Goal: Task Accomplishment & Management: Manage account settings

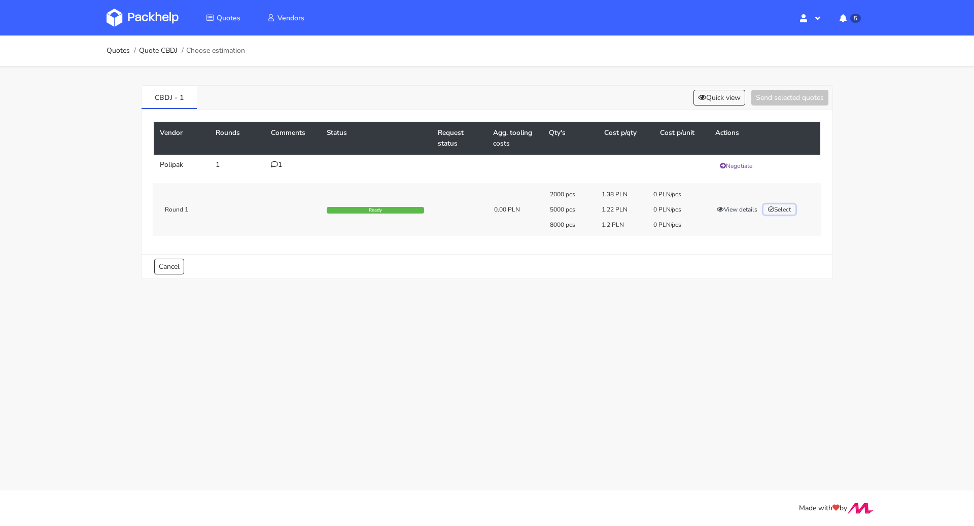
click at [782, 204] on button "Select" at bounding box center [779, 209] width 32 height 10
click at [793, 92] on button "Send selected quotes ( 1 )" at bounding box center [782, 98] width 91 height 16
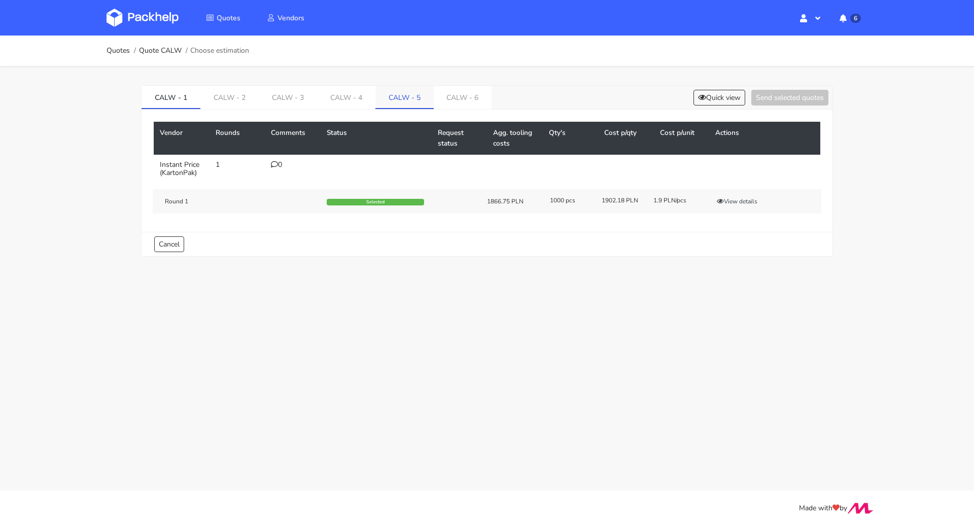
click at [406, 93] on link "CALW - 5" at bounding box center [404, 97] width 58 height 22
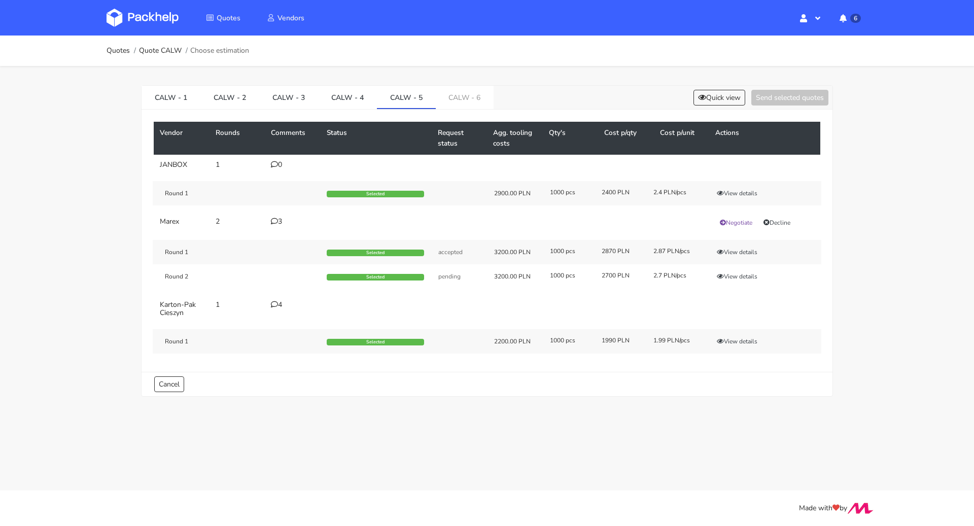
click at [725, 88] on div "CALW - 1 CALW - 2 CALW - 3 CALW - 4 CALW - 5 CALW - 6 Quick view Send selected …" at bounding box center [486, 98] width 691 height 24
click at [724, 90] on button "Quick view" at bounding box center [719, 98] width 52 height 16
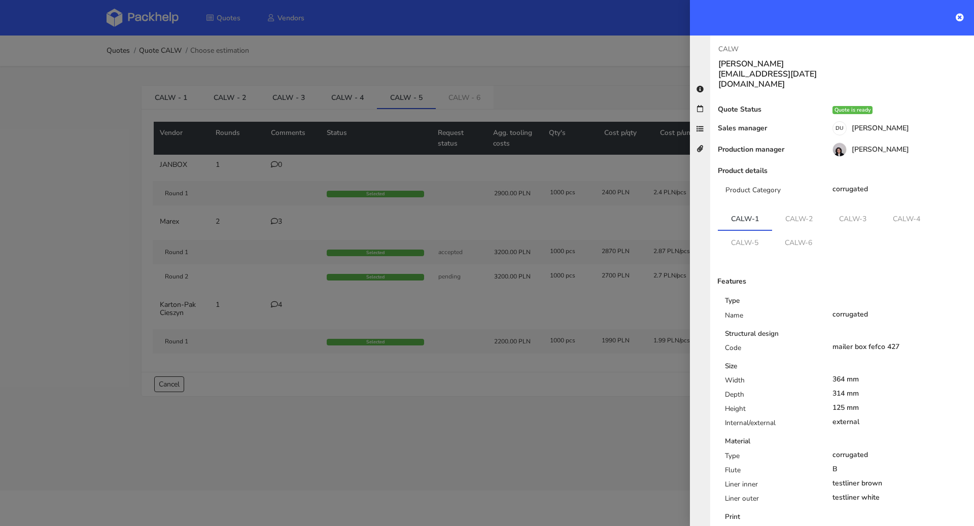
click at [614, 70] on div at bounding box center [487, 263] width 974 height 526
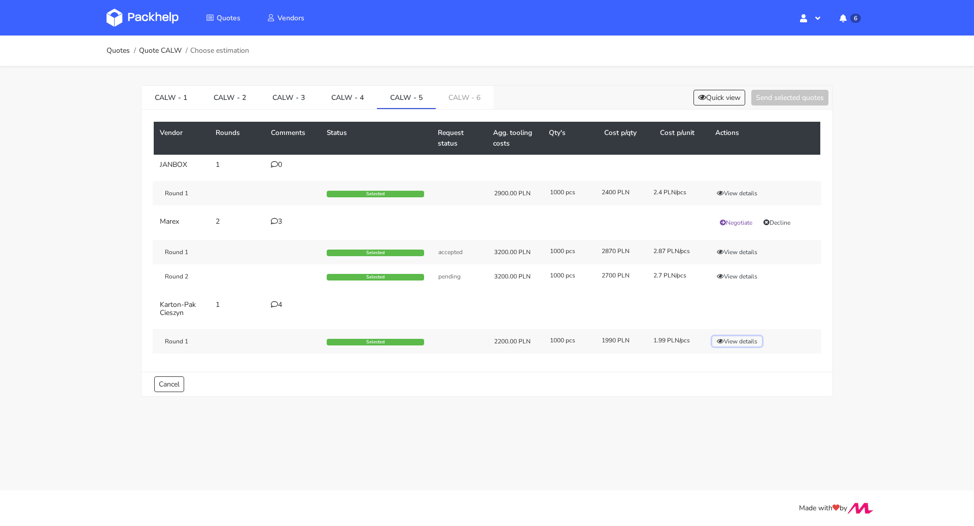
click at [735, 339] on button "View details" at bounding box center [737, 341] width 50 height 10
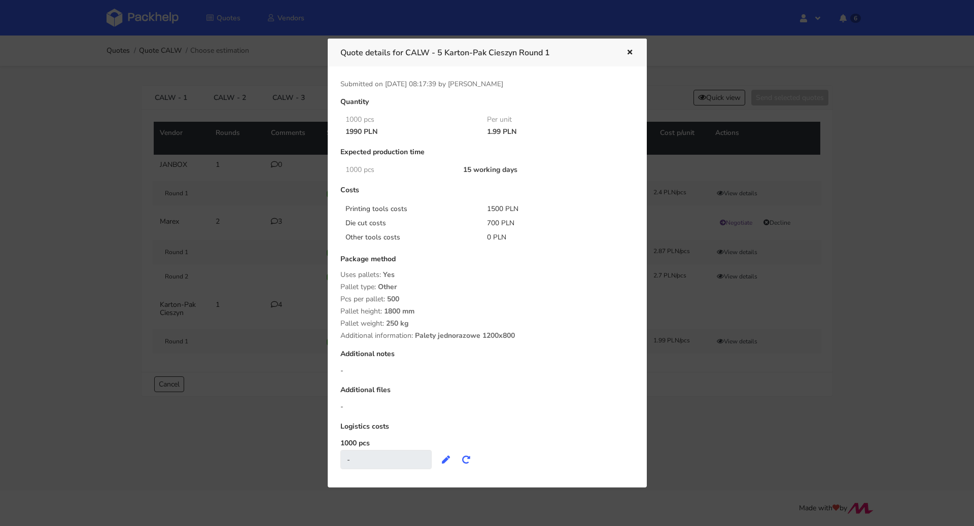
click at [631, 52] on icon "button" at bounding box center [629, 52] width 9 height 7
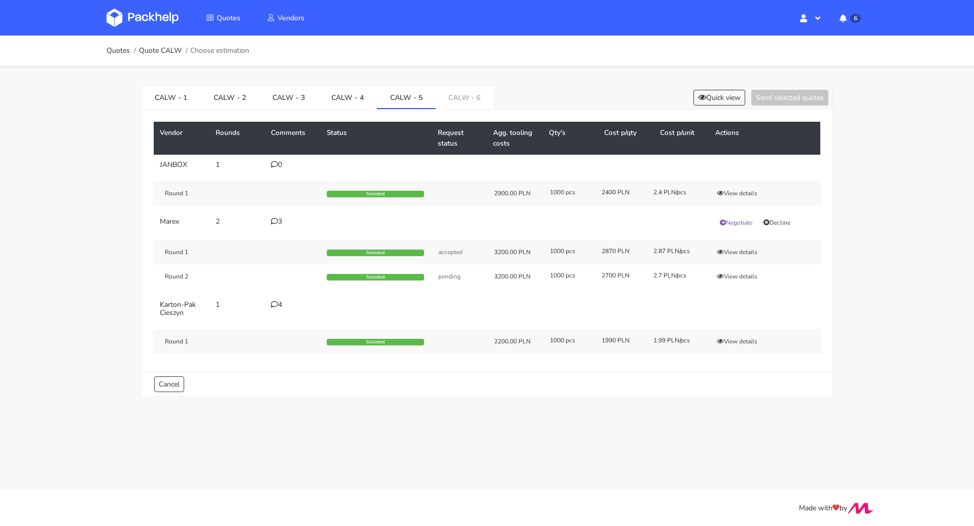
click at [448, 82] on div "CALW - 1 CALW - 2 CALW - 3 CALW - 4 CALW - 5 CALW - 6 Quick view Send selected …" at bounding box center [487, 238] width 730 height 345
click at [462, 104] on link "CALW - 6" at bounding box center [465, 97] width 58 height 22
click at [393, 95] on link "CALW - 5" at bounding box center [406, 97] width 59 height 22
click at [468, 95] on link "CALW - 6" at bounding box center [465, 97] width 59 height 22
click at [741, 341] on button "View details" at bounding box center [737, 341] width 50 height 10
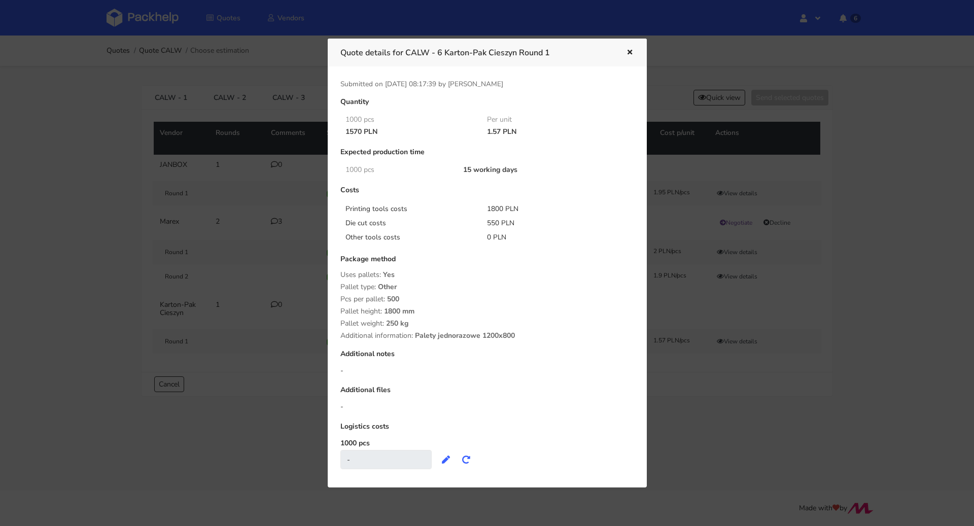
click at [630, 52] on icon "button" at bounding box center [629, 52] width 9 height 7
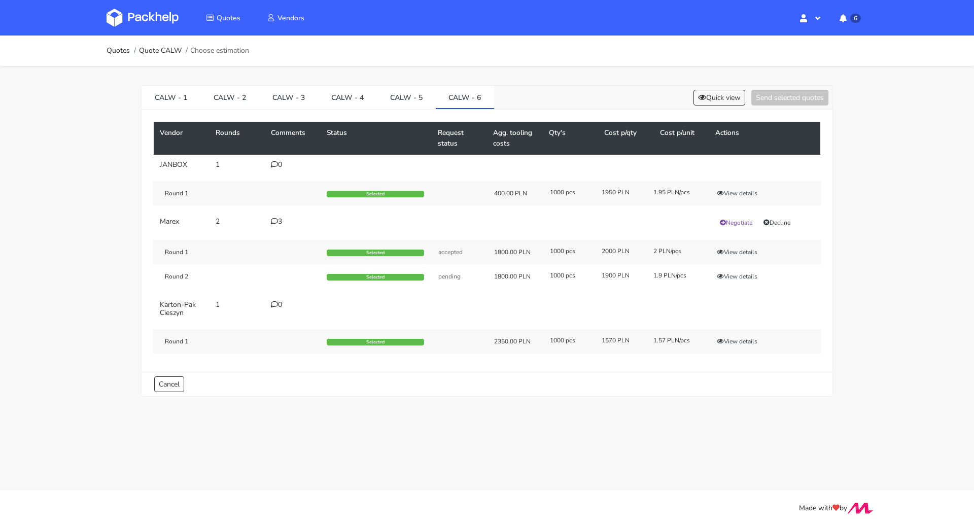
click at [86, 274] on div "Quotes Quote CALW Choose estimation CALW - 1 CALW - 2 CALW - 3 CALW - 4 CALW - …" at bounding box center [487, 224] width 974 height 376
click at [736, 188] on button "View details" at bounding box center [737, 193] width 50 height 10
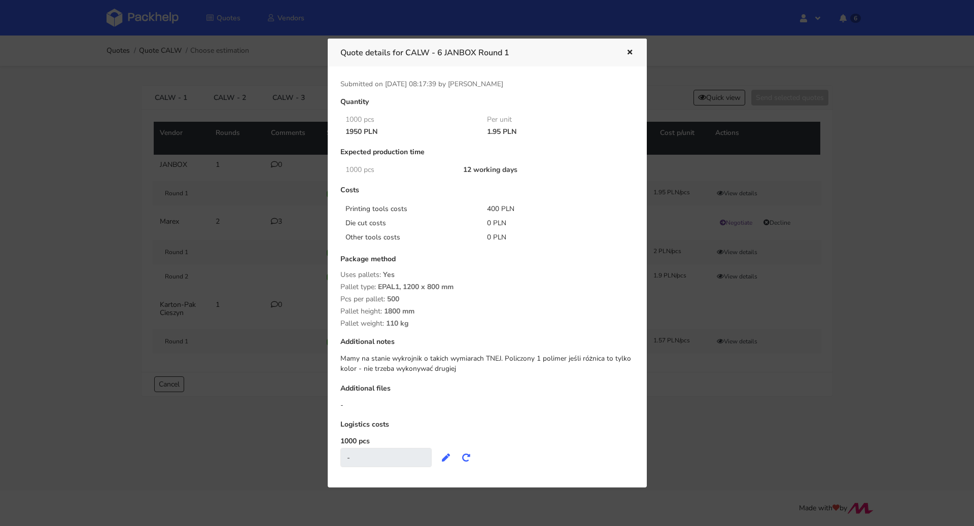
click at [631, 43] on div "Quote details for CALW - 6 JANBOX Round 1" at bounding box center [487, 53] width 319 height 28
click at [631, 51] on icon "button" at bounding box center [629, 52] width 9 height 7
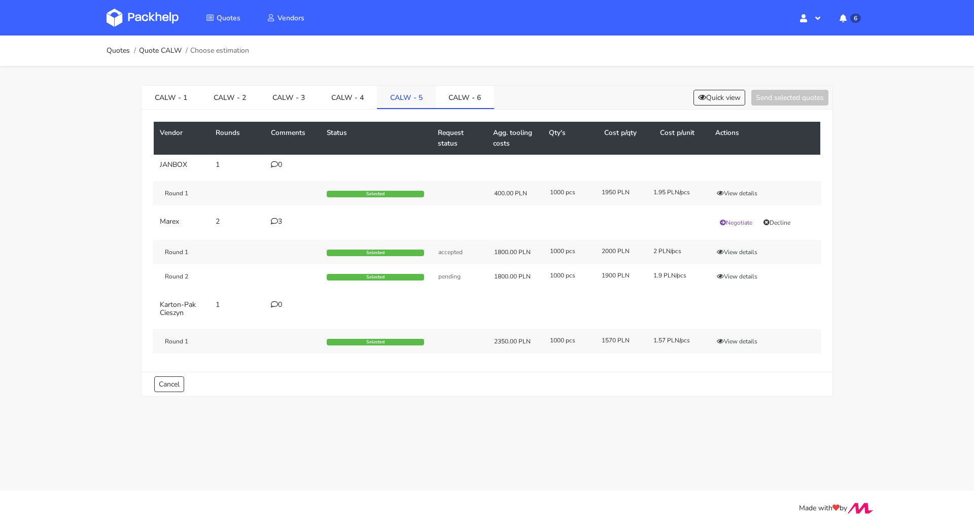
click at [415, 94] on link "CALW - 5" at bounding box center [406, 97] width 59 height 22
click at [755, 192] on button "View details" at bounding box center [737, 193] width 50 height 10
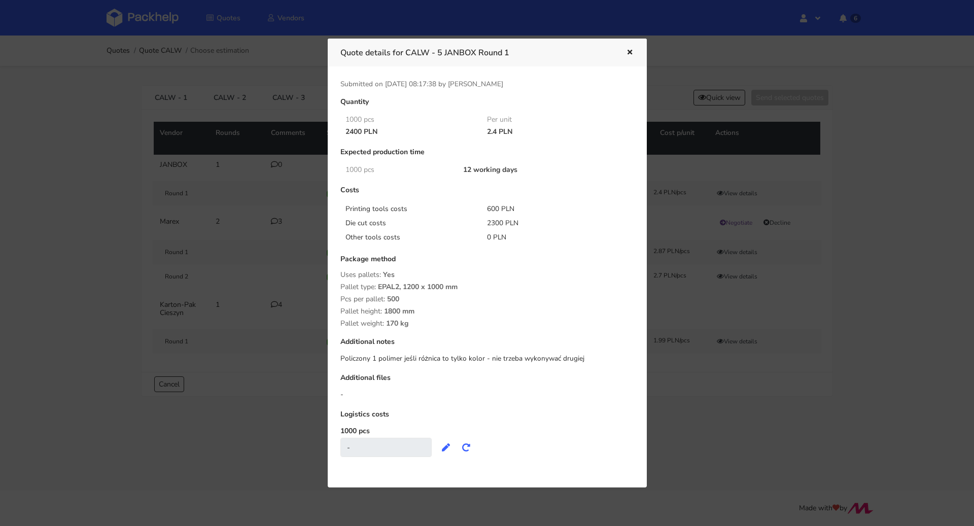
click at [627, 53] on icon "button" at bounding box center [629, 52] width 9 height 7
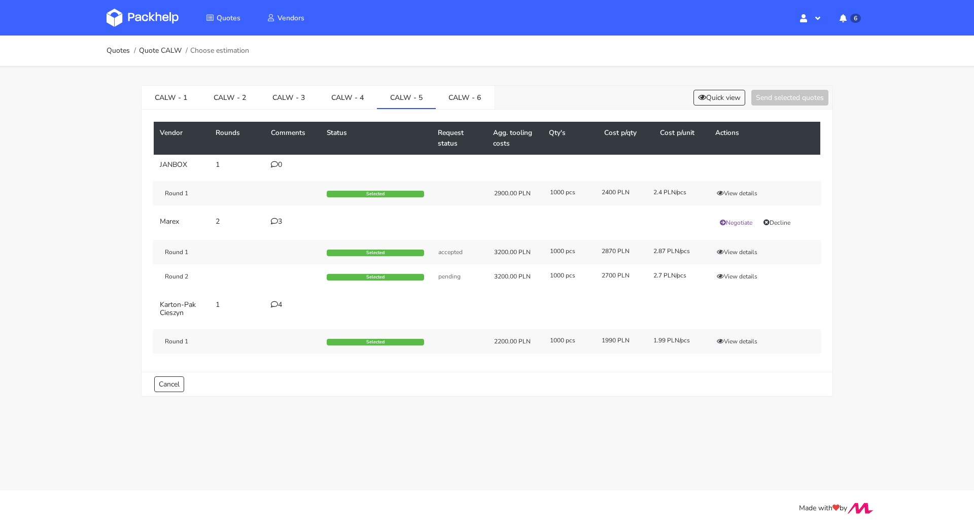
click at [280, 301] on div "4" at bounding box center [293, 305] width 44 height 8
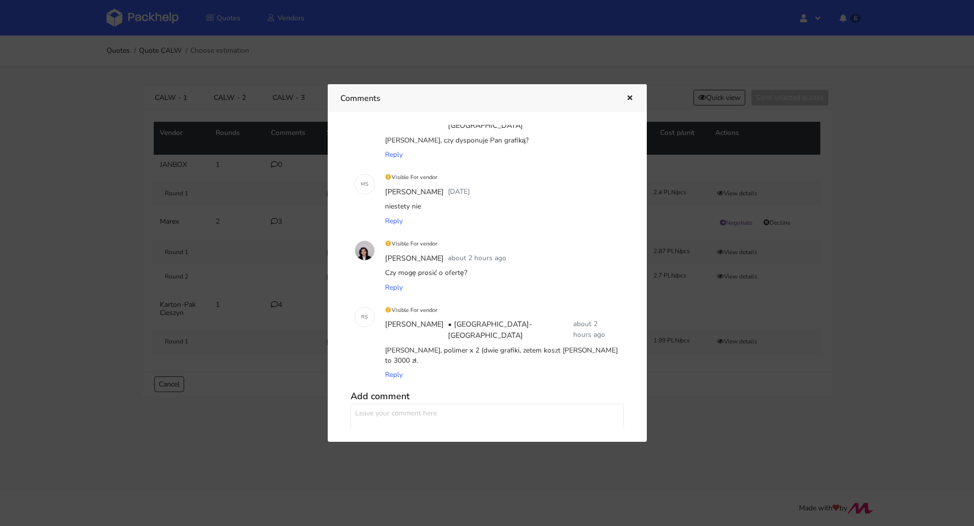
scroll to position [61, 0]
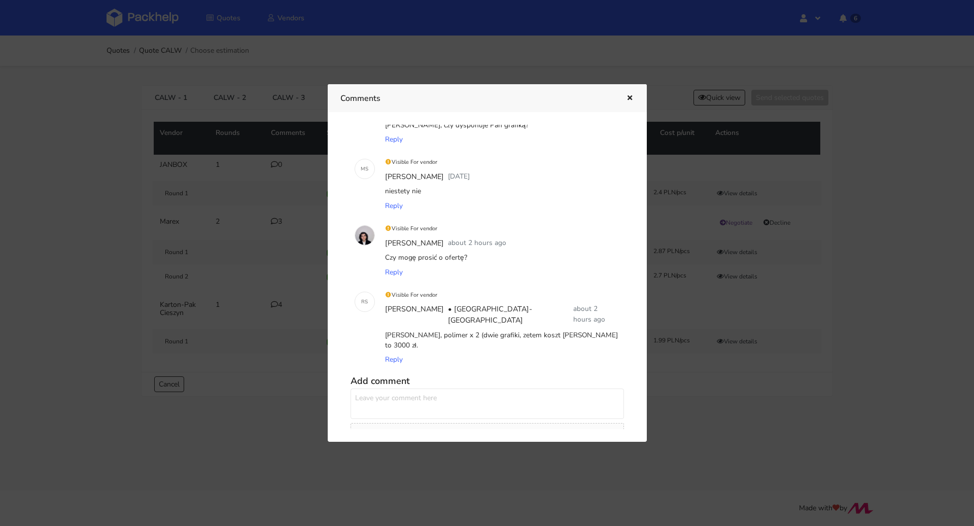
click at [629, 96] on icon "button" at bounding box center [629, 98] width 9 height 7
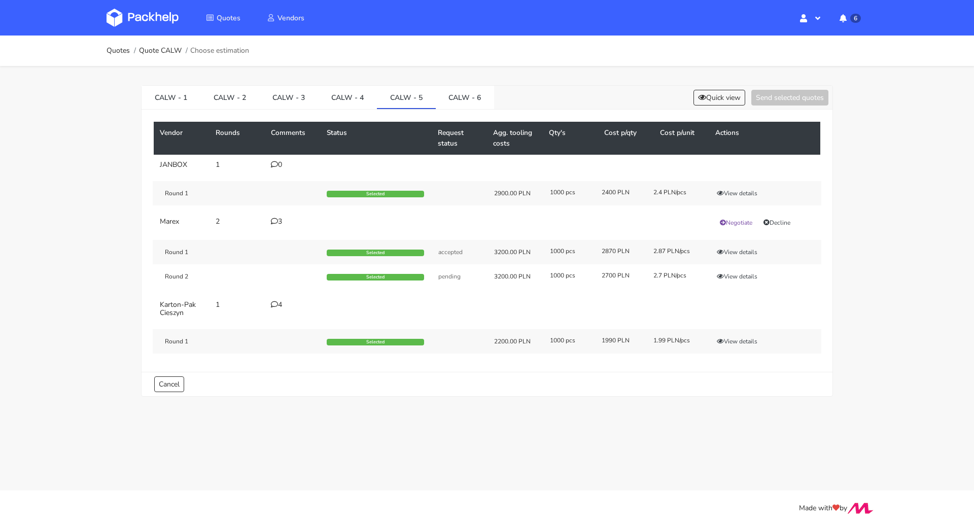
click at [271, 305] on icon at bounding box center [274, 304] width 7 height 7
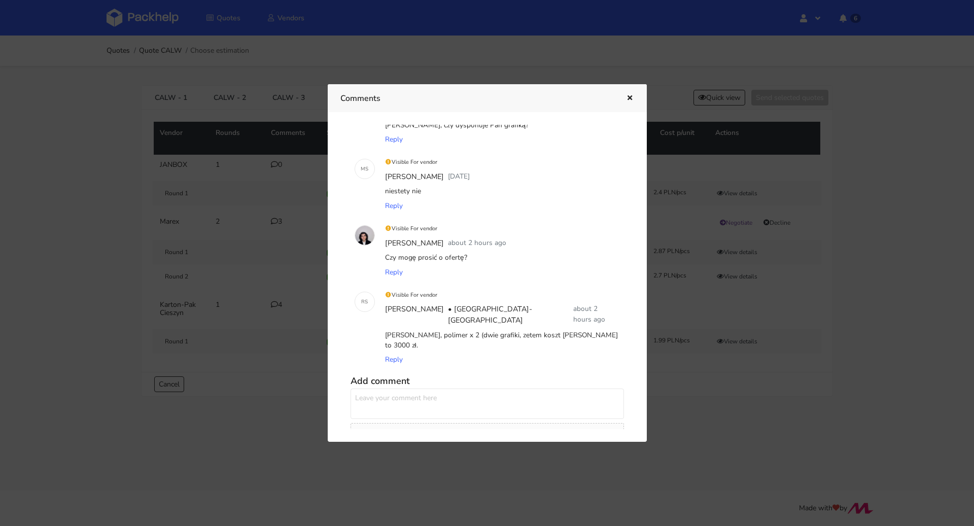
click at [629, 96] on icon "button" at bounding box center [629, 98] width 9 height 7
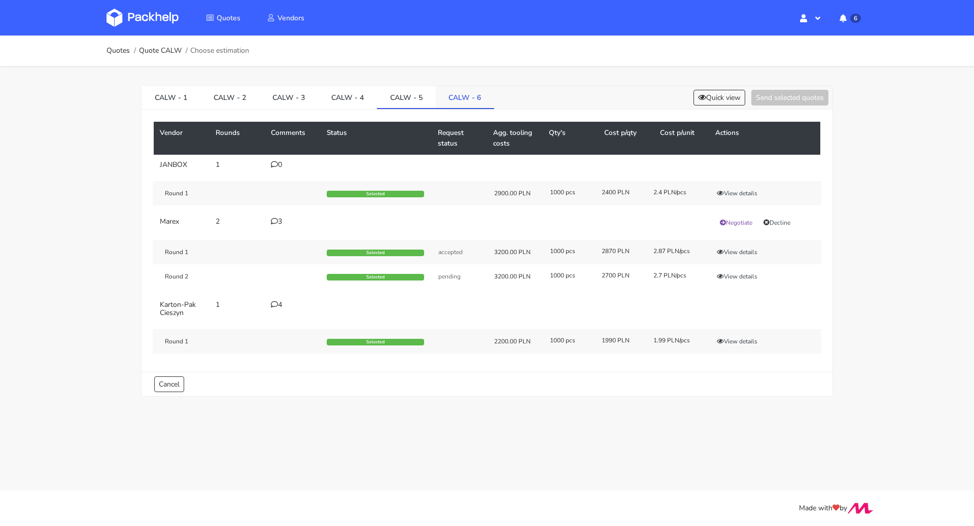
click at [463, 98] on link "CALW - 6" at bounding box center [465, 97] width 59 height 22
click at [393, 97] on link "CALW - 5" at bounding box center [406, 97] width 59 height 22
drag, startPoint x: 380, startPoint y: 95, endPoint x: 413, endPoint y: 99, distance: 33.7
click at [413, 99] on link "CALW - 5" at bounding box center [406, 97] width 59 height 22
copy link "CALW - 5"
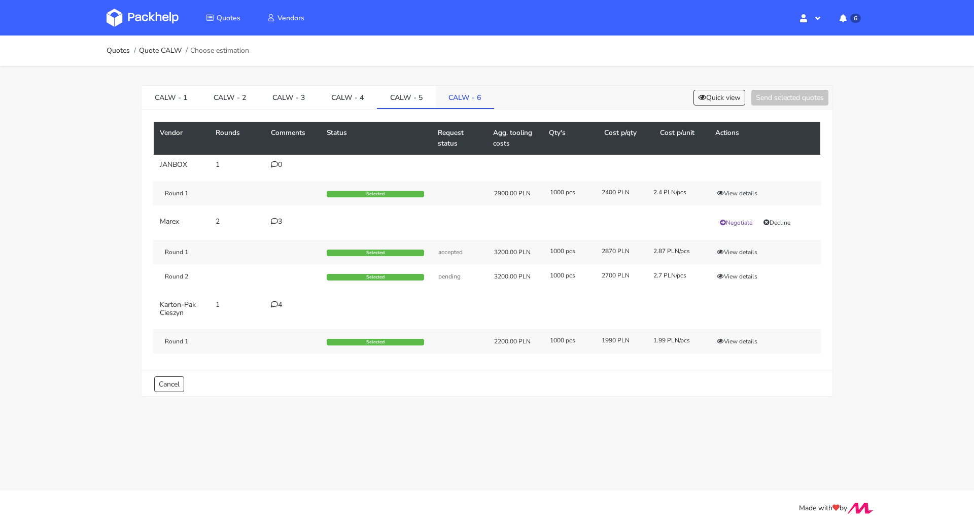
click at [436, 97] on link "CALW - 6" at bounding box center [465, 97] width 59 height 22
drag, startPoint x: 437, startPoint y: 95, endPoint x: 484, endPoint y: 96, distance: 47.2
click at [484, 96] on div "CALW - 1 CALW - 2 CALW - 3 CALW - 4 CALW - 5 CALW - 6 Quick view Send selected …" at bounding box center [486, 98] width 691 height 24
copy link "CALW - 6"
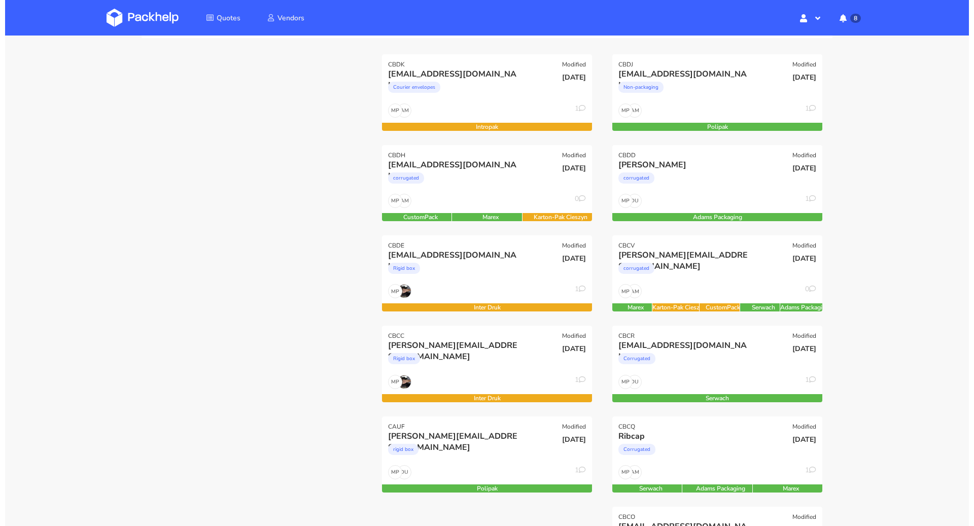
scroll to position [135, 0]
click at [460, 261] on div "Rigid box" at bounding box center [450, 270] width 134 height 20
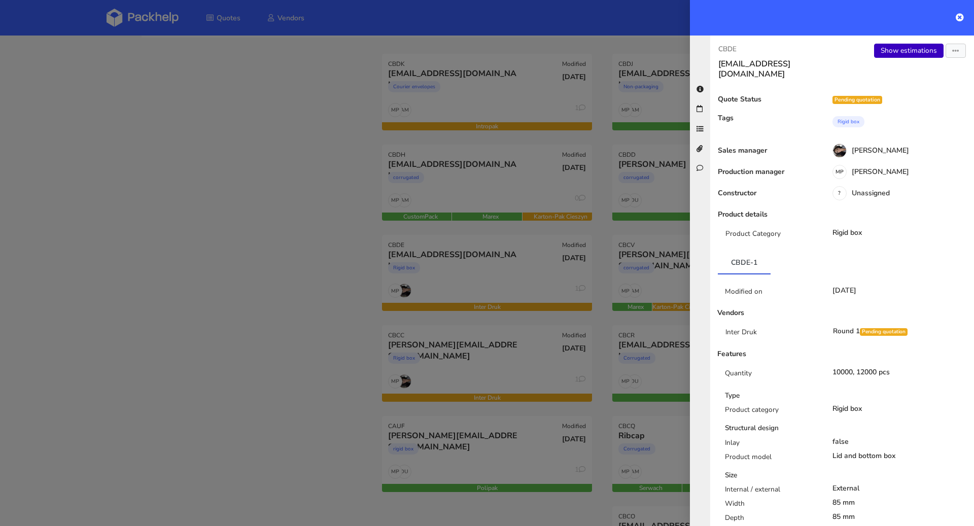
click at [908, 53] on link "Show estimations" at bounding box center [908, 51] width 69 height 14
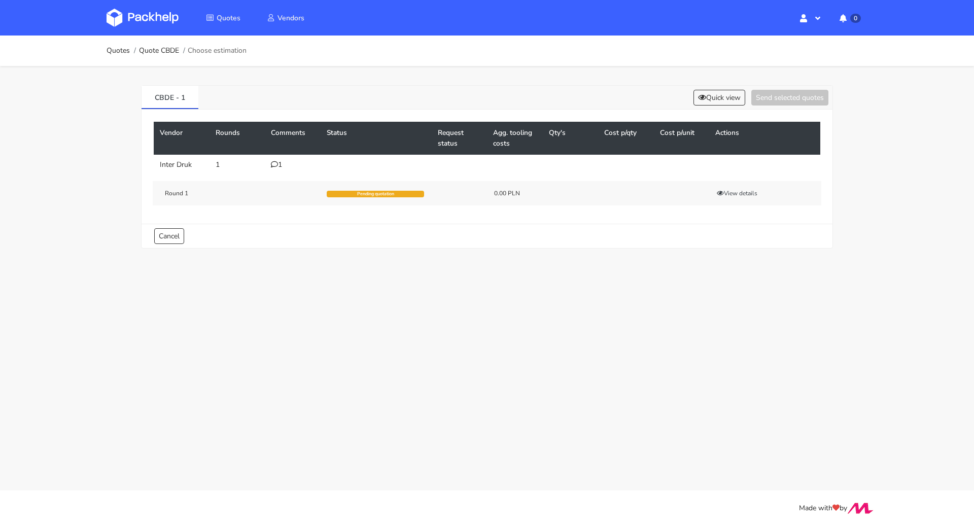
click at [277, 162] on icon at bounding box center [274, 164] width 7 height 7
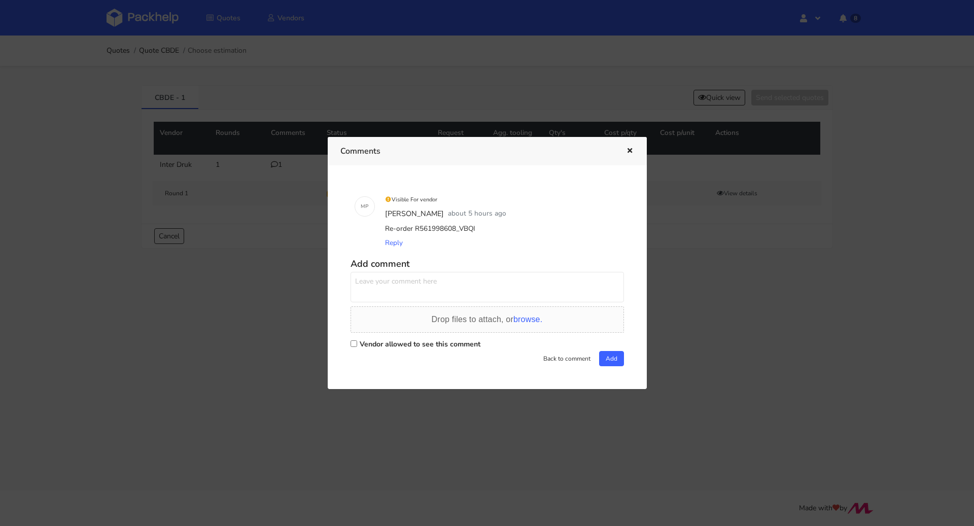
click at [398, 345] on label "Vendor allowed to see this comment" at bounding box center [420, 344] width 121 height 10
click at [357, 345] on input "Vendor allowed to see this comment" at bounding box center [353, 343] width 7 height 7
checkbox input "true"
click at [400, 289] on textarea at bounding box center [486, 287] width 273 height 30
type textarea "Proszę o pilną wycenę"
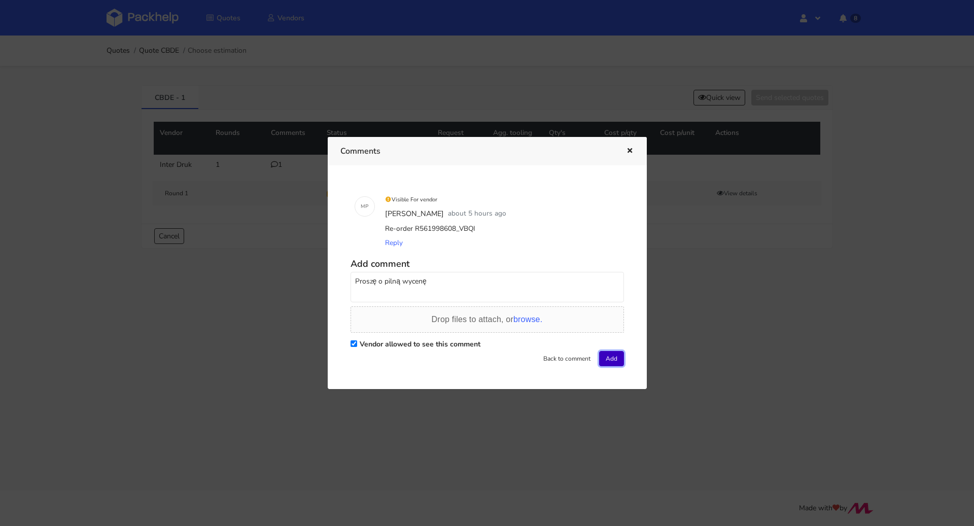
click at [608, 353] on button "Add" at bounding box center [611, 358] width 25 height 15
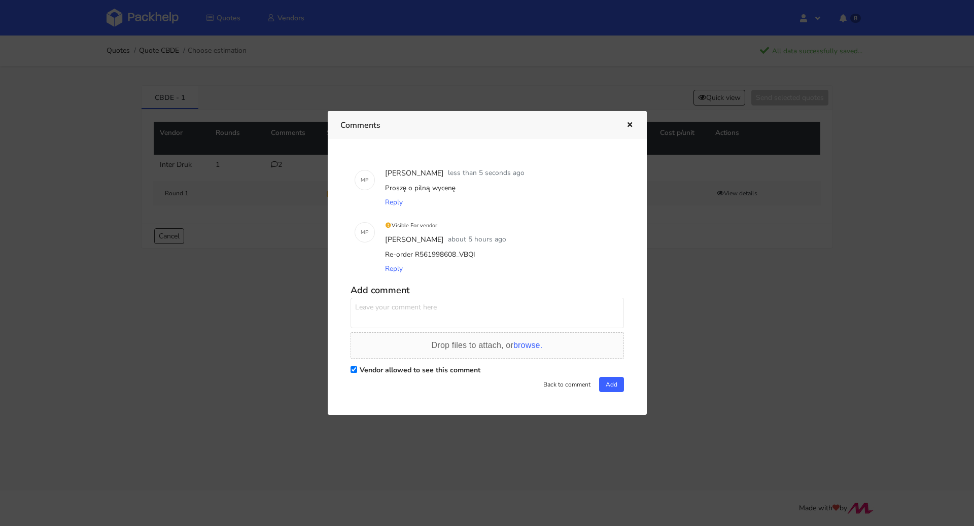
click at [632, 119] on button "button" at bounding box center [628, 125] width 11 height 13
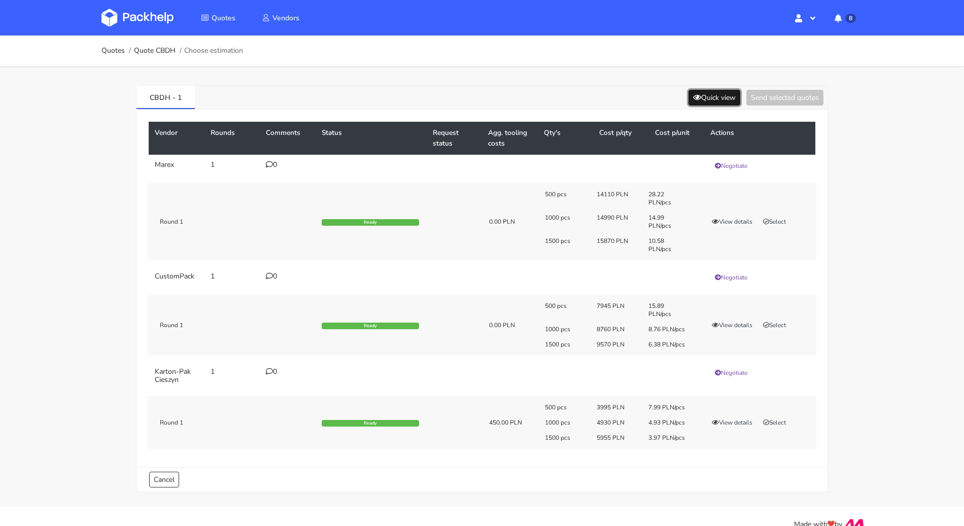
click at [703, 91] on button "Quick view" at bounding box center [714, 98] width 52 height 16
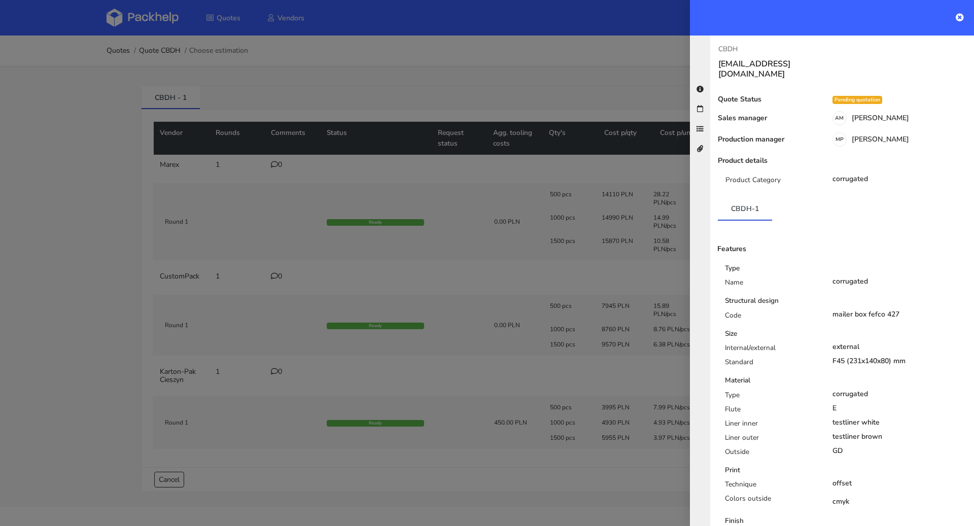
click at [519, 83] on div at bounding box center [487, 263] width 974 height 526
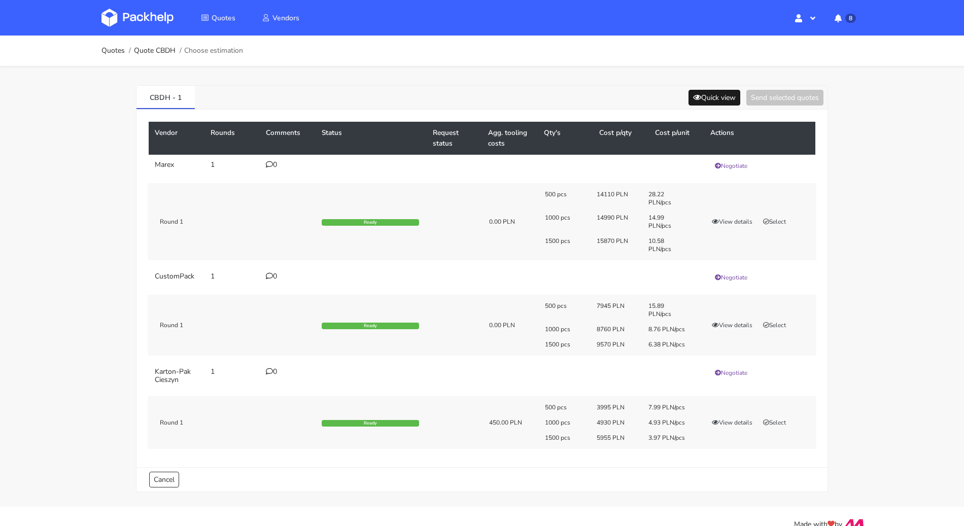
drag, startPoint x: 704, startPoint y: 105, endPoint x: 705, endPoint y: 98, distance: 7.8
click at [704, 105] on div "CBDH - 1 Quick view Send selected quotes" at bounding box center [481, 98] width 691 height 24
click at [705, 98] on button "Quick view" at bounding box center [714, 98] width 52 height 16
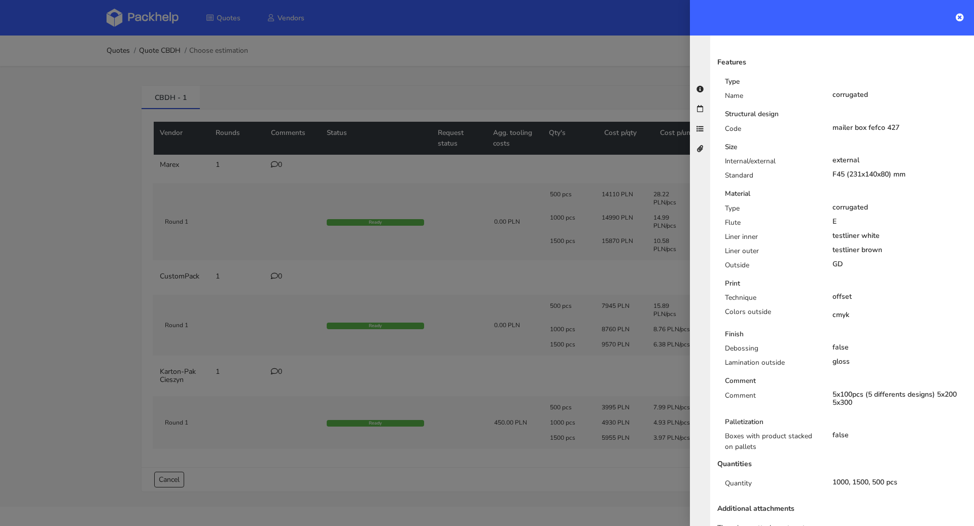
scroll to position [199, 0]
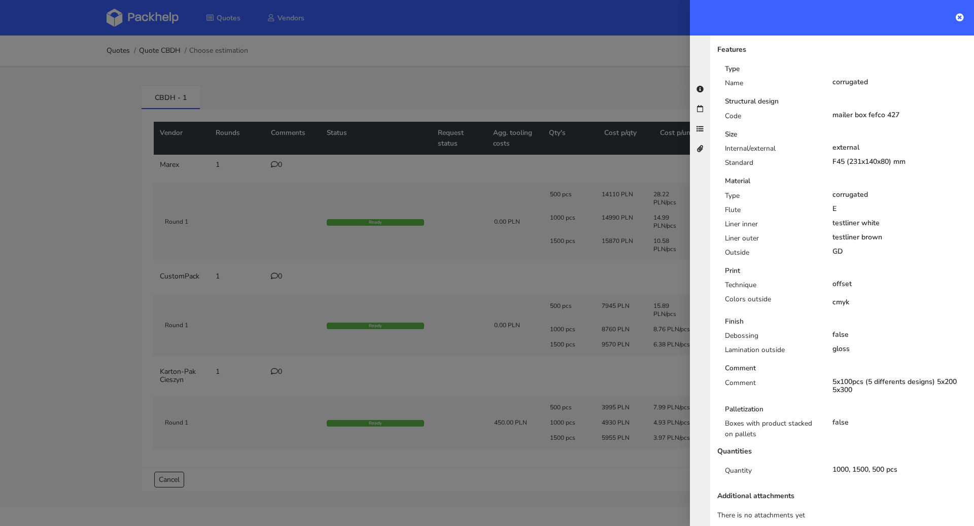
click at [973, 525] on div "CBDH [EMAIL_ADDRESS][DOMAIN_NAME] Quote Status Pending quotation Sales manager …" at bounding box center [842, 281] width 264 height 490
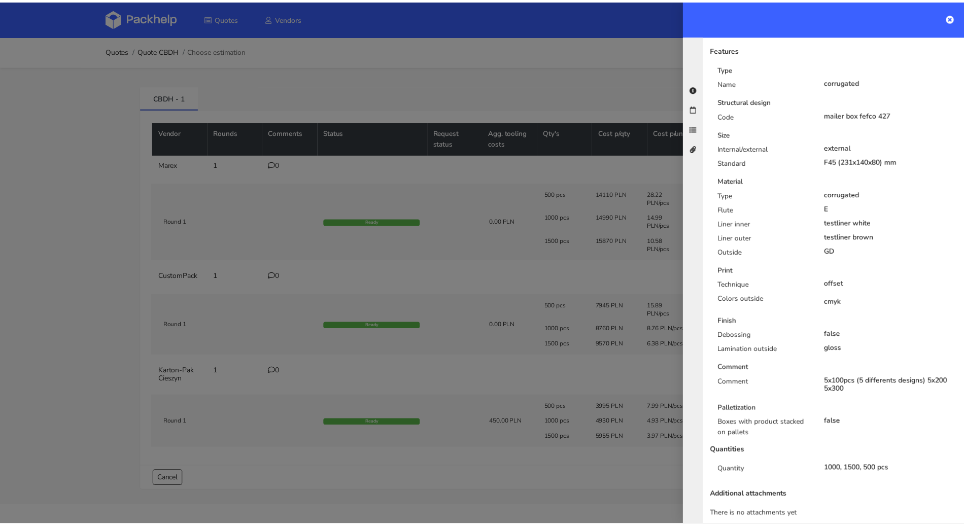
scroll to position [199, 0]
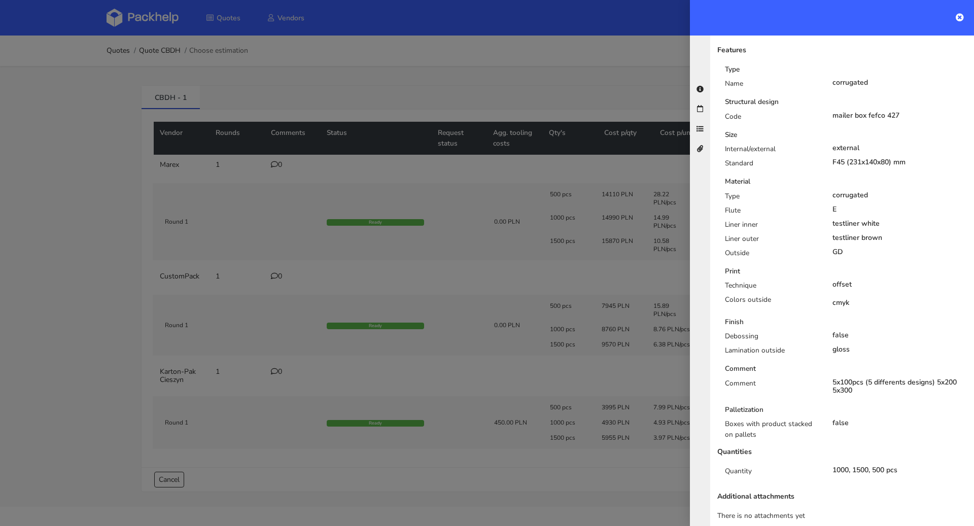
click at [325, 62] on div at bounding box center [487, 263] width 974 height 526
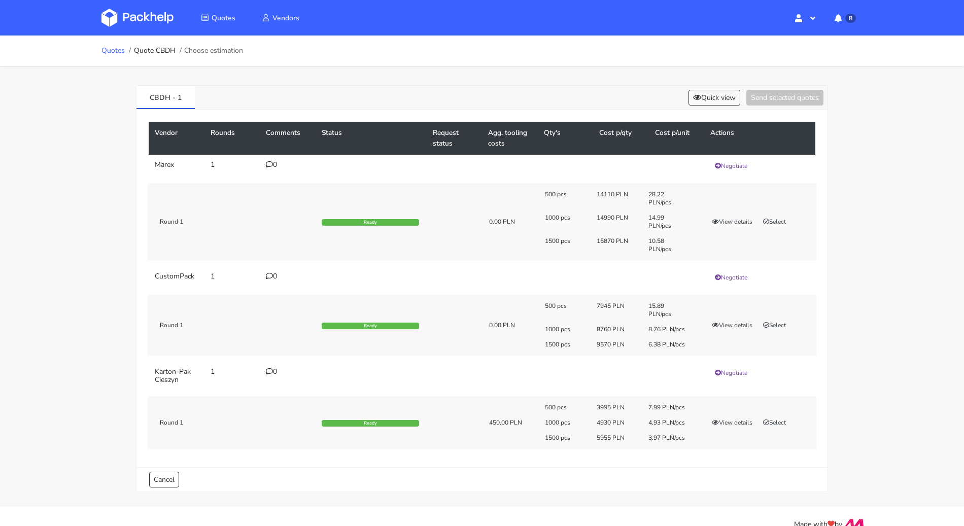
click at [111, 47] on link "Quotes" at bounding box center [112, 51] width 23 height 8
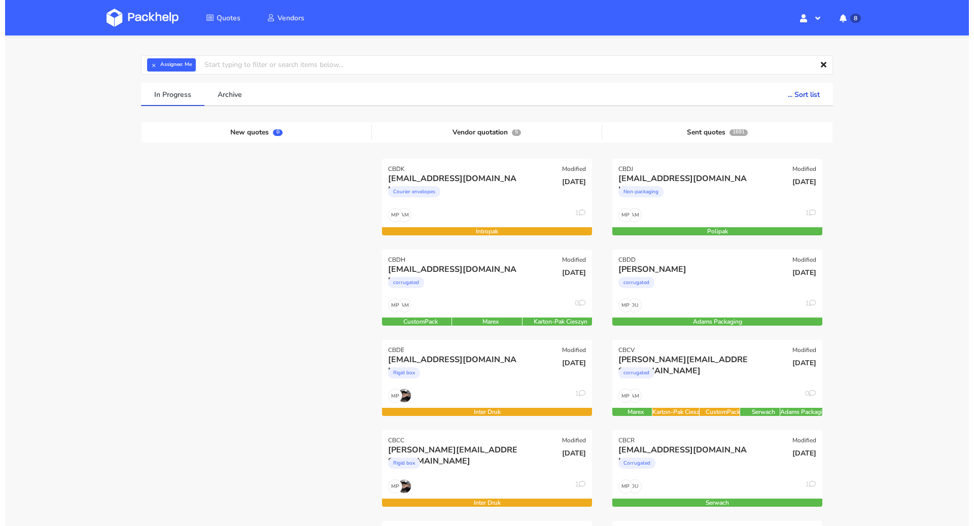
scroll to position [89, 0]
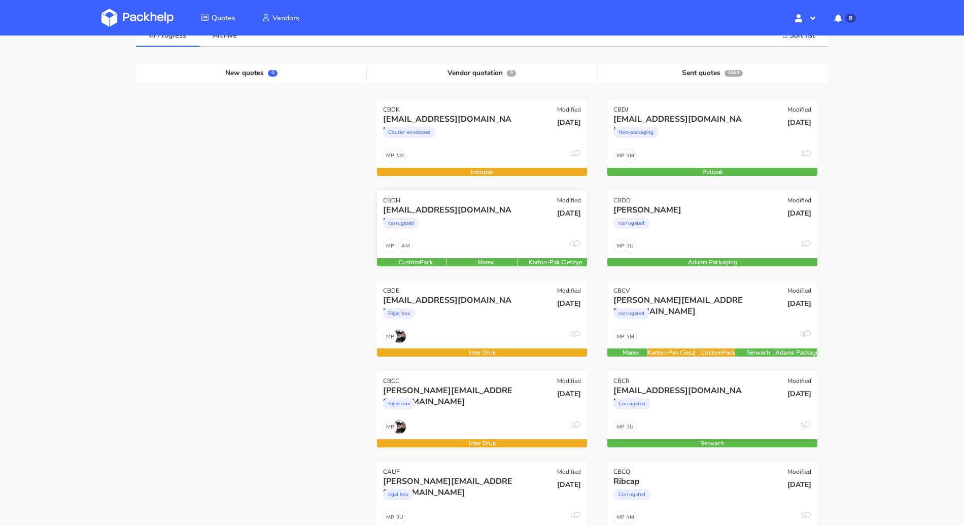
click at [450, 222] on div "corrugated" at bounding box center [450, 226] width 134 height 20
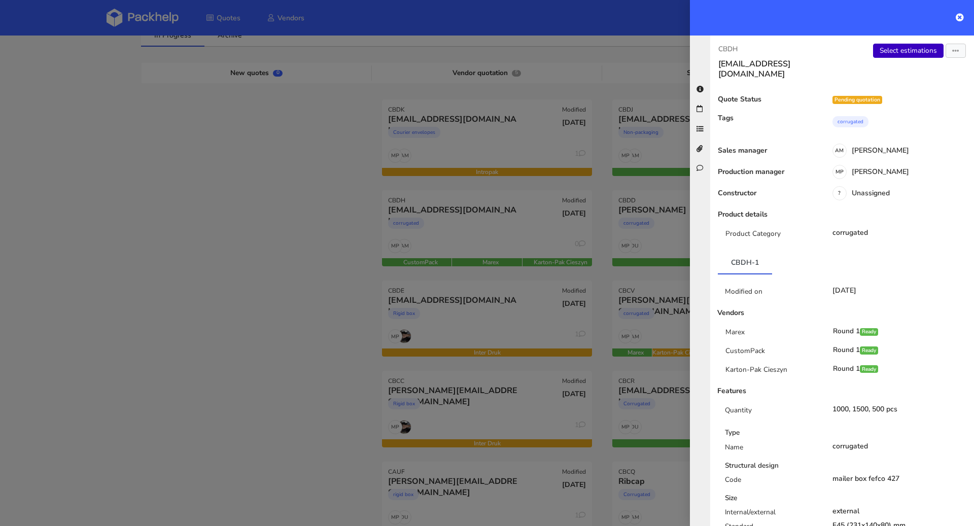
click at [891, 54] on link "Select estimations" at bounding box center [908, 51] width 70 height 14
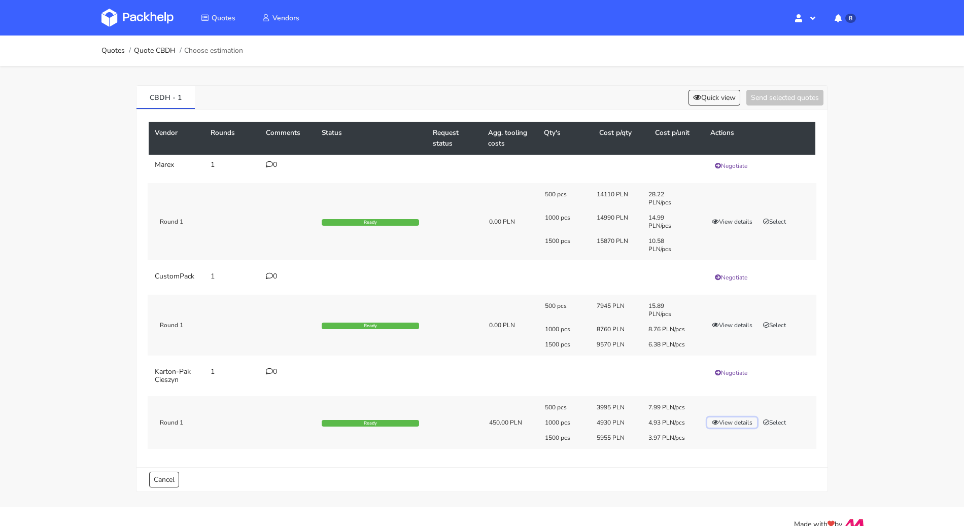
click at [736, 419] on button "View details" at bounding box center [732, 422] width 50 height 10
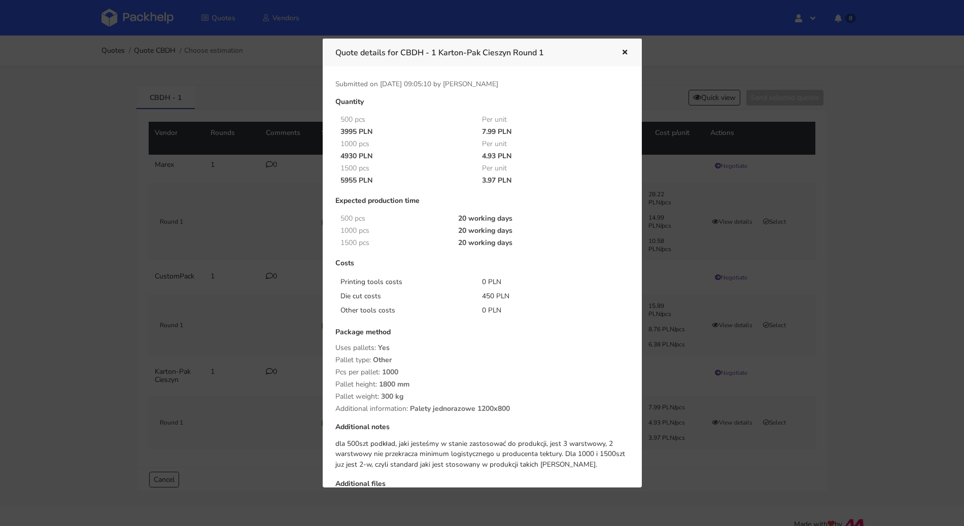
click at [876, 365] on div at bounding box center [482, 263] width 964 height 526
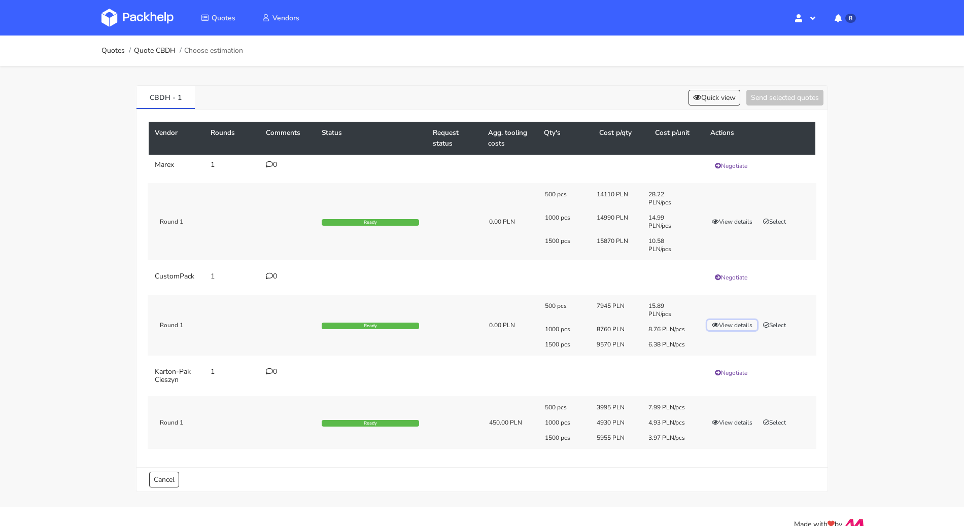
click at [734, 324] on button "View details" at bounding box center [732, 325] width 50 height 10
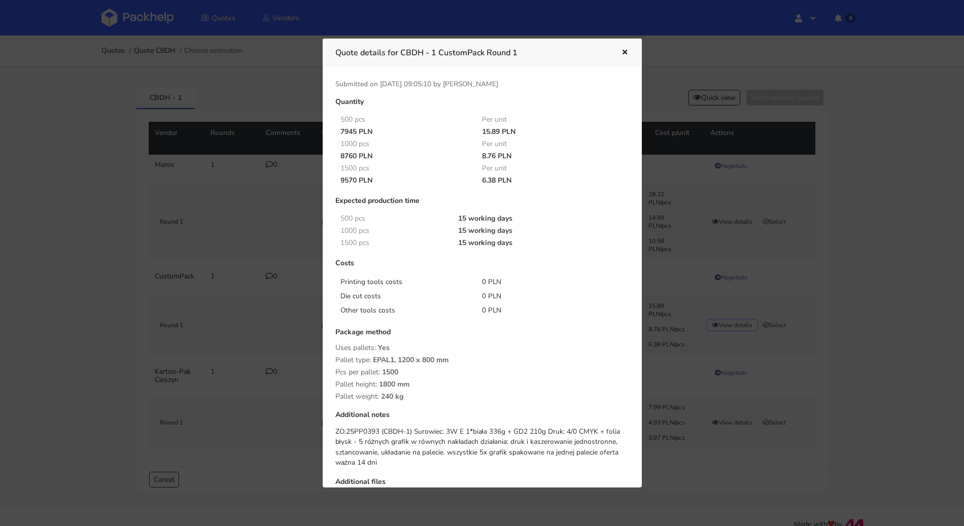
click at [964, 293] on html "Quotes Vendors Hello, Michał Profile Sign Out 8 Notifications CBDH Estimation f…" at bounding box center [482, 263] width 964 height 526
click at [866, 374] on div at bounding box center [482, 263] width 964 height 526
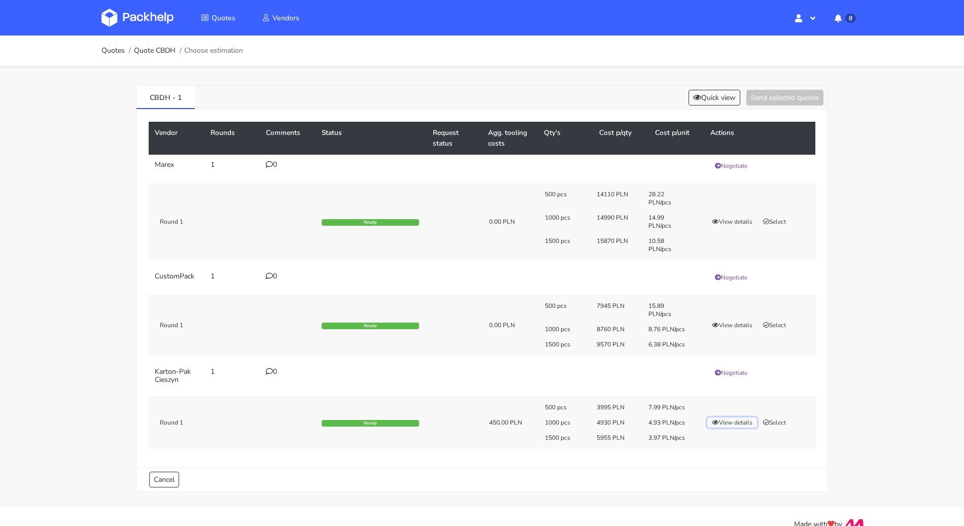
click at [727, 419] on button "View details" at bounding box center [732, 422] width 50 height 10
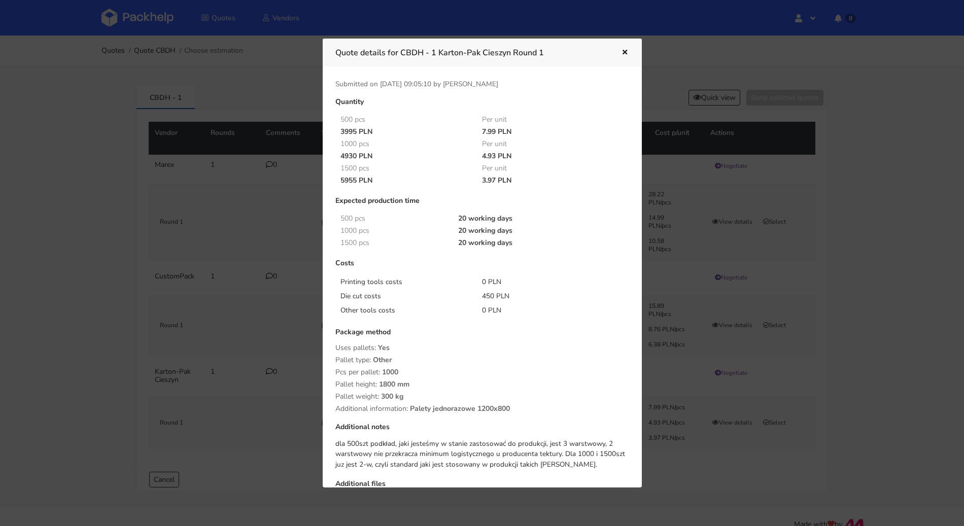
click at [884, 303] on div at bounding box center [482, 263] width 964 height 526
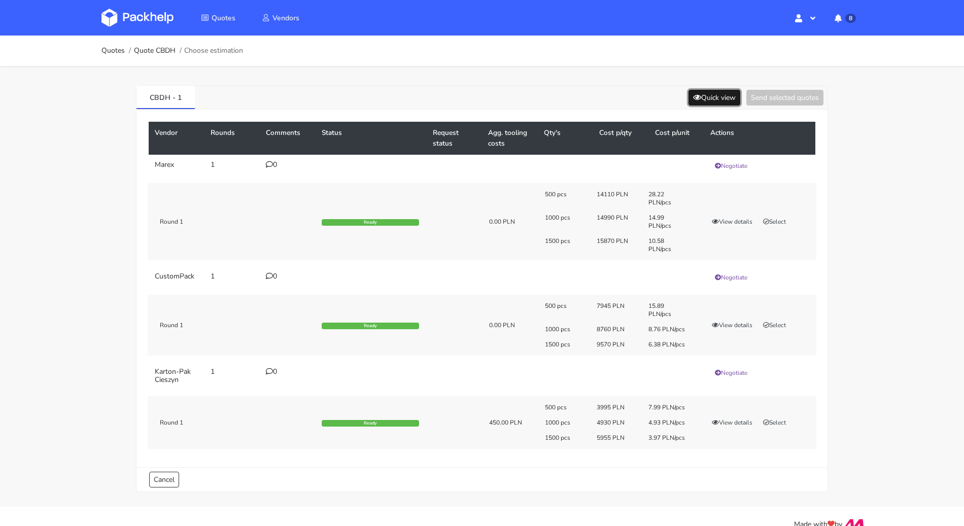
click at [696, 102] on button "Quick view" at bounding box center [714, 98] width 52 height 16
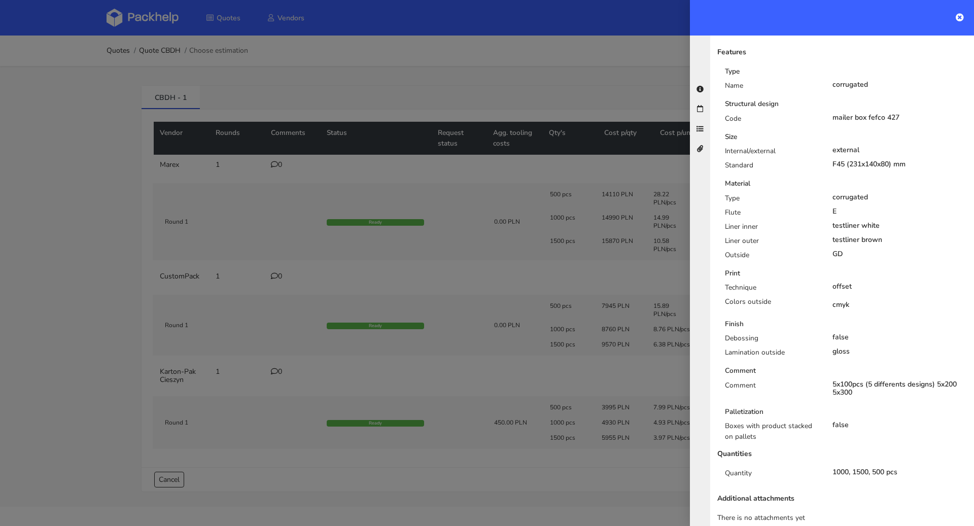
scroll to position [199, 0]
click at [78, 304] on div at bounding box center [487, 263] width 974 height 526
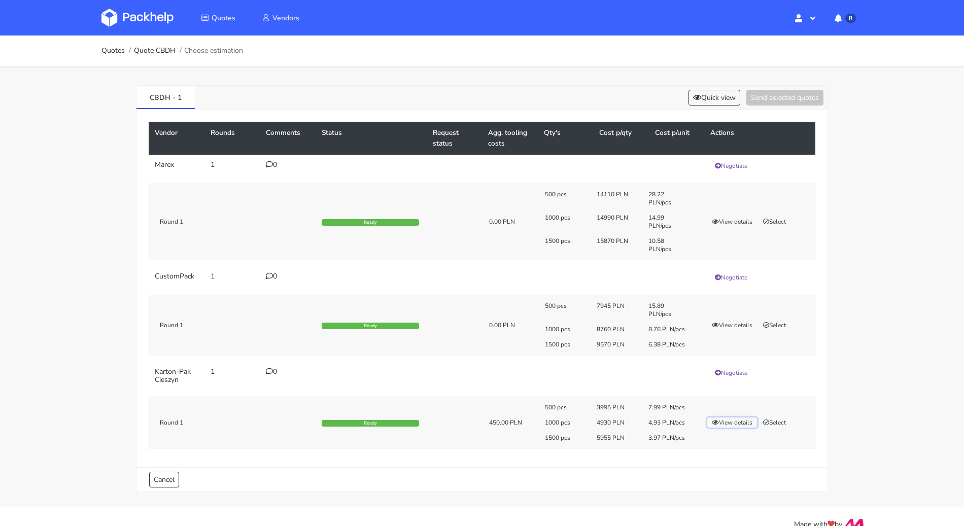
click at [736, 417] on button "View details" at bounding box center [732, 422] width 50 height 10
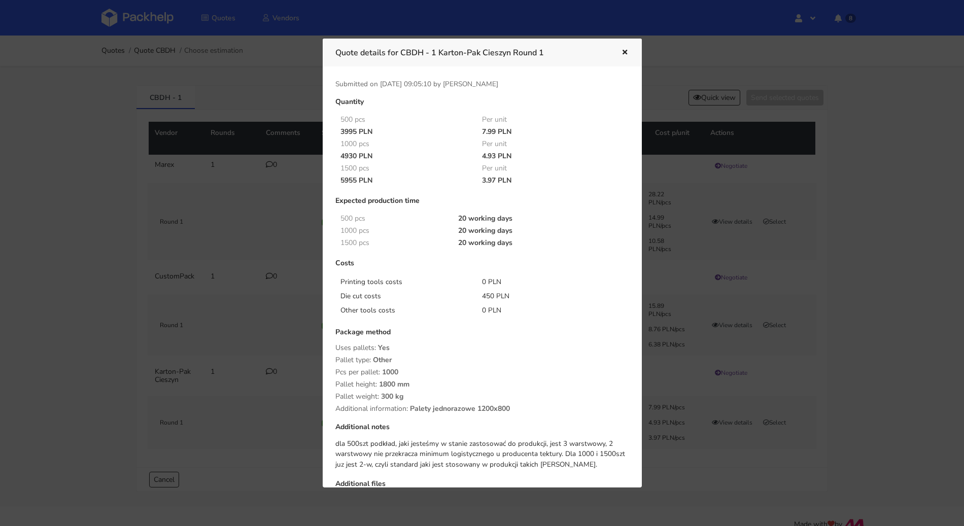
click at [627, 53] on icon "button" at bounding box center [624, 52] width 9 height 7
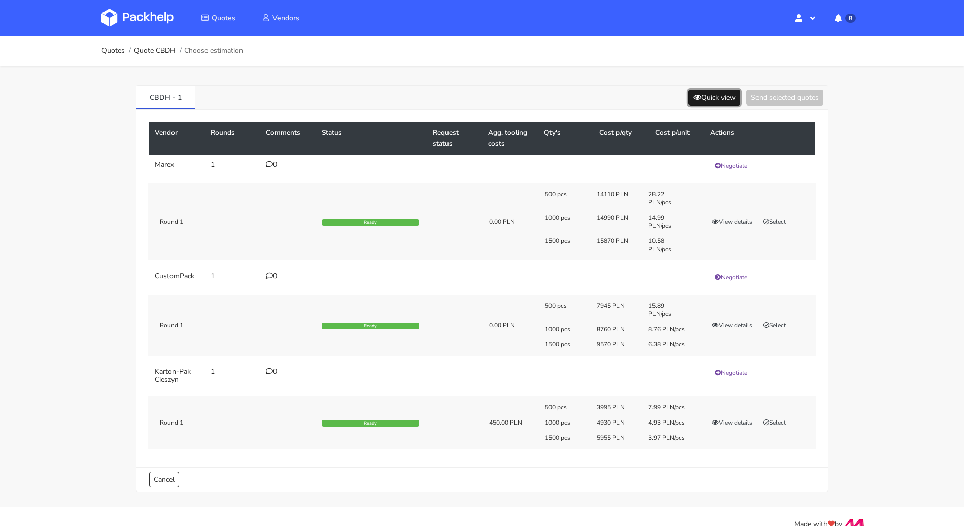
click at [710, 98] on button "Quick view" at bounding box center [714, 98] width 52 height 16
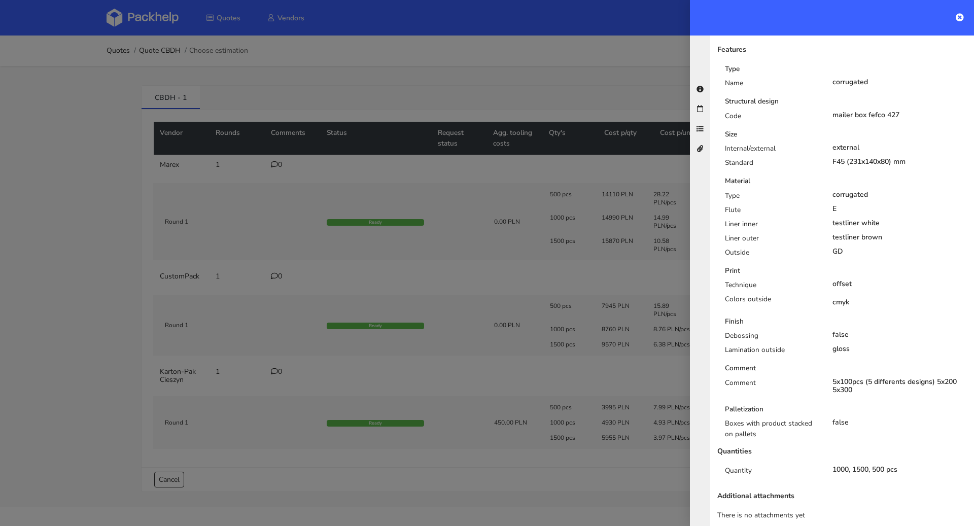
click at [551, 78] on div at bounding box center [487, 263] width 974 height 526
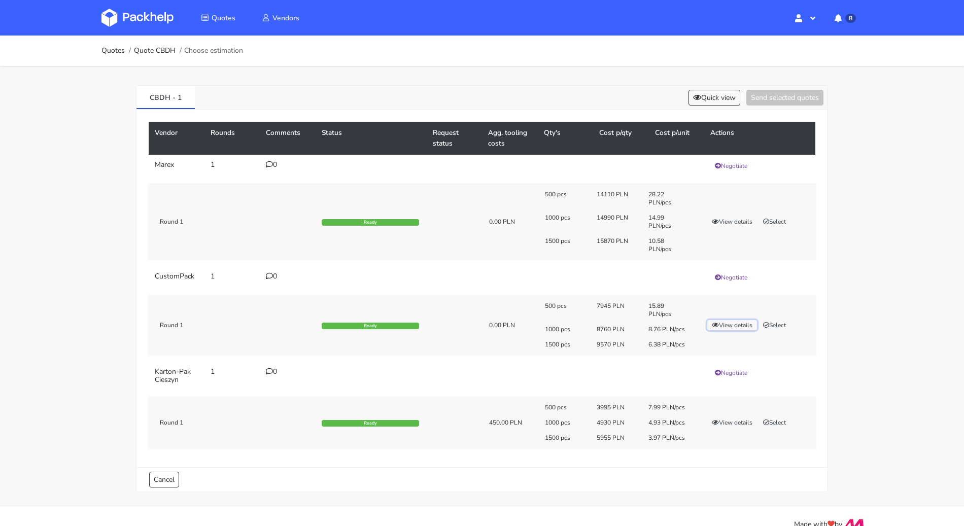
click at [734, 323] on button "View details" at bounding box center [732, 325] width 50 height 10
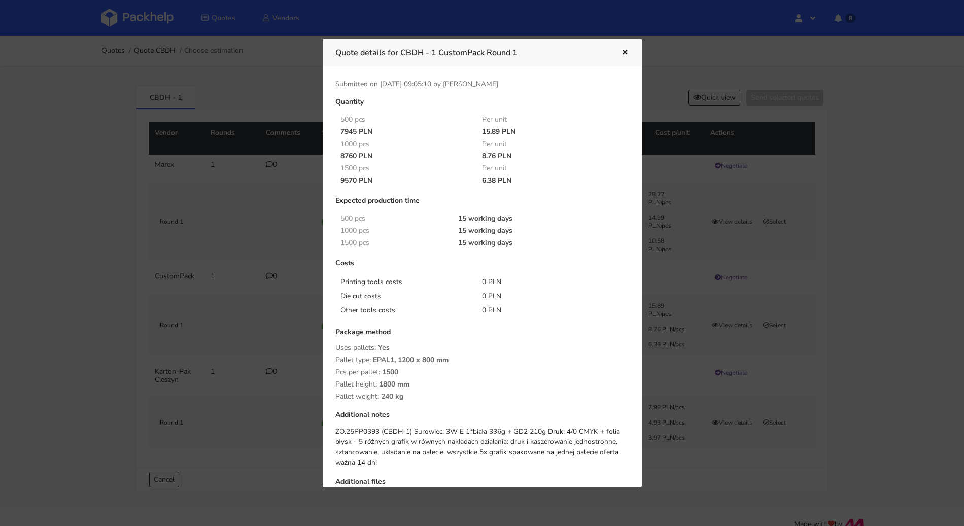
click at [626, 51] on icon "button" at bounding box center [624, 52] width 9 height 7
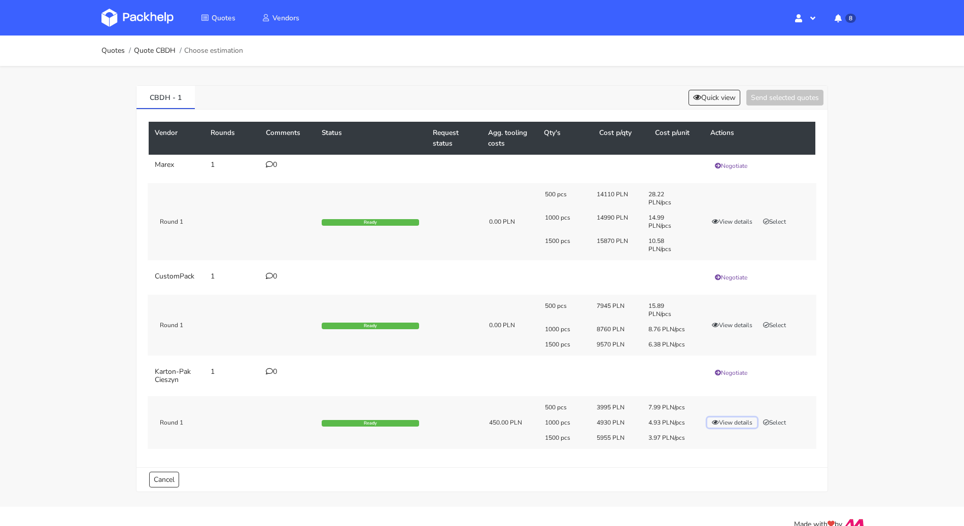
click at [746, 422] on button "View details" at bounding box center [732, 422] width 50 height 10
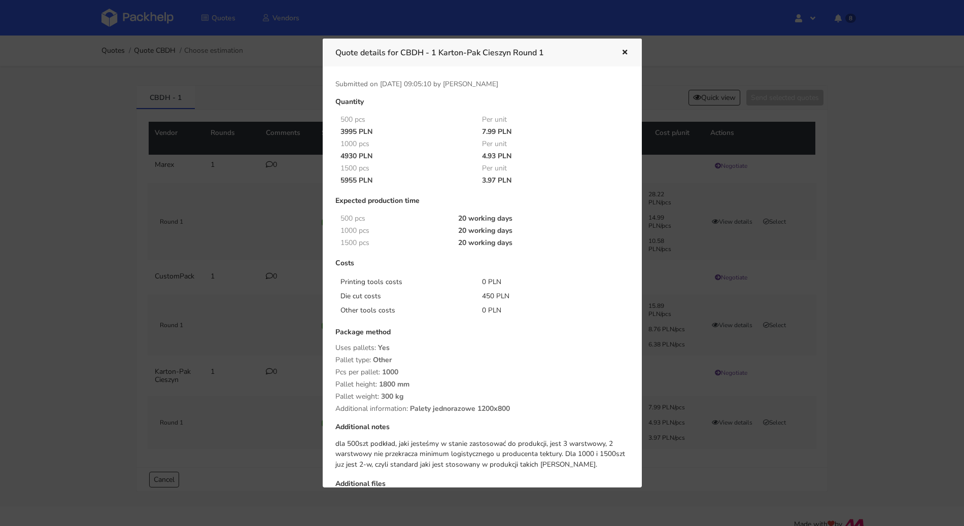
click at [626, 54] on icon "button" at bounding box center [624, 52] width 9 height 7
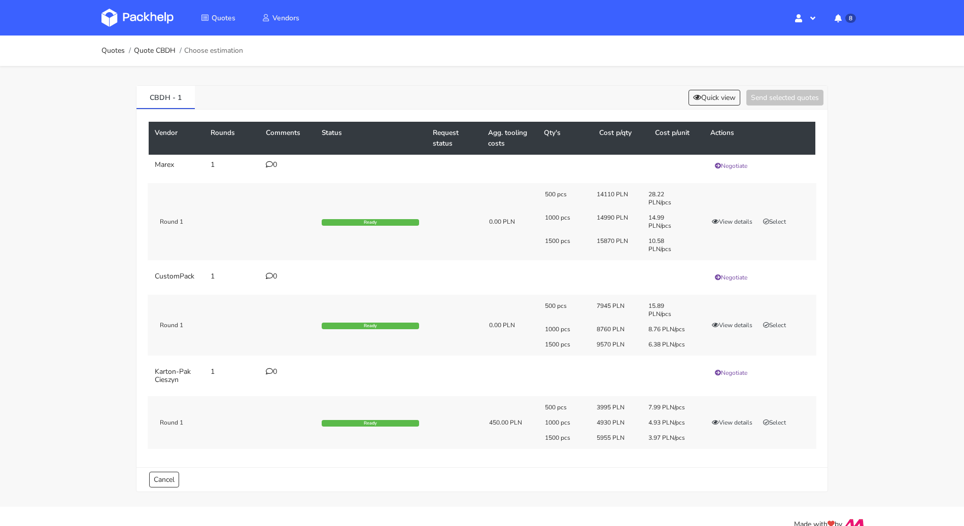
click at [717, 83] on div "CBDH - 1 Quick view Send selected quotes Vendor Rounds Comments Status Request …" at bounding box center [482, 286] width 730 height 441
click at [717, 91] on button "Quick view" at bounding box center [714, 98] width 52 height 16
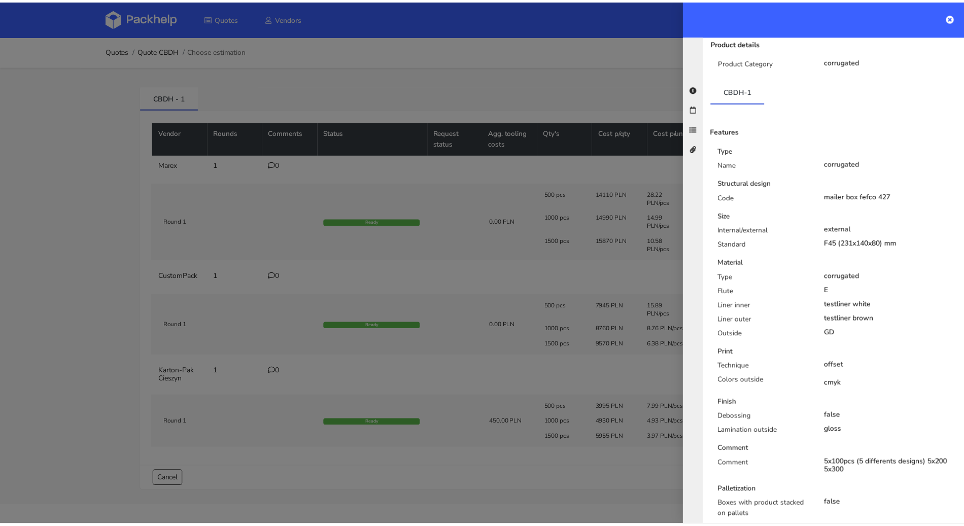
scroll to position [115, 0]
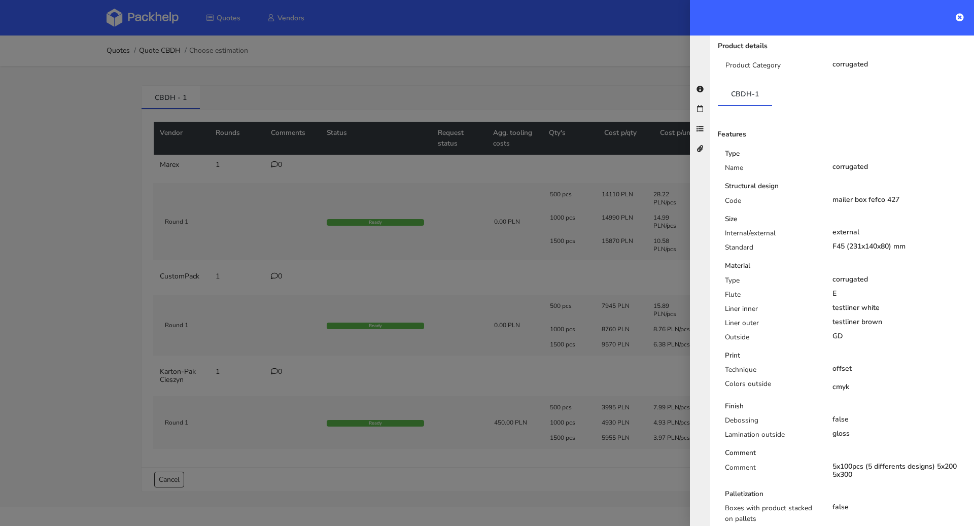
click at [598, 68] on div at bounding box center [487, 263] width 974 height 526
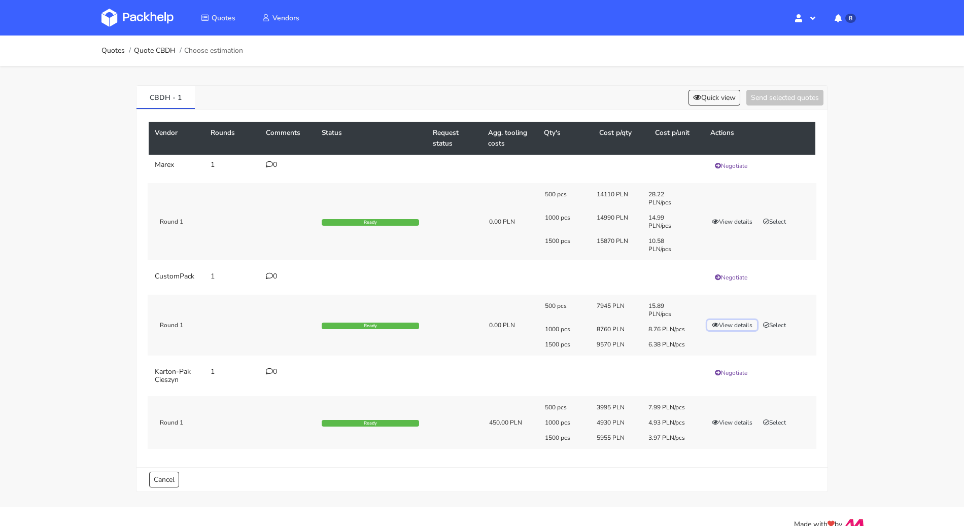
click at [742, 322] on button "View details" at bounding box center [732, 325] width 50 height 10
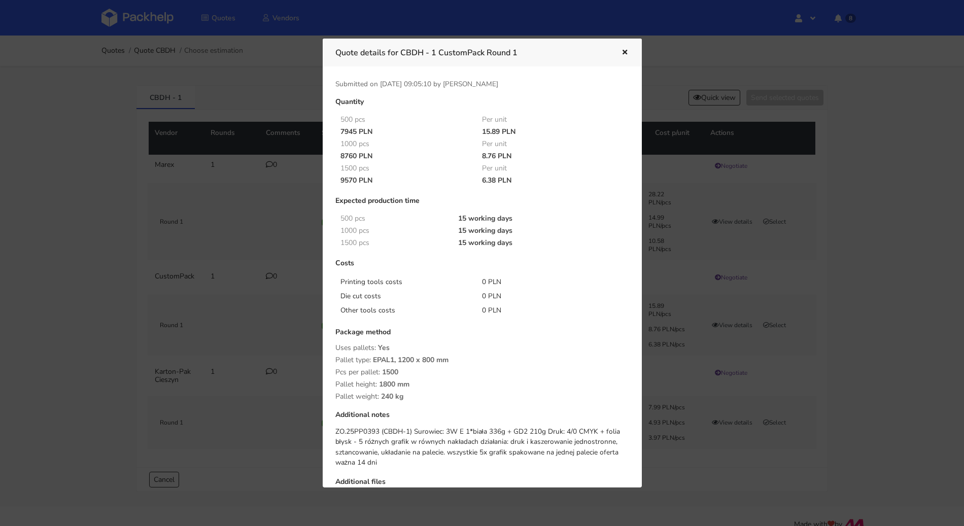
click at [626, 49] on icon "button" at bounding box center [624, 52] width 9 height 7
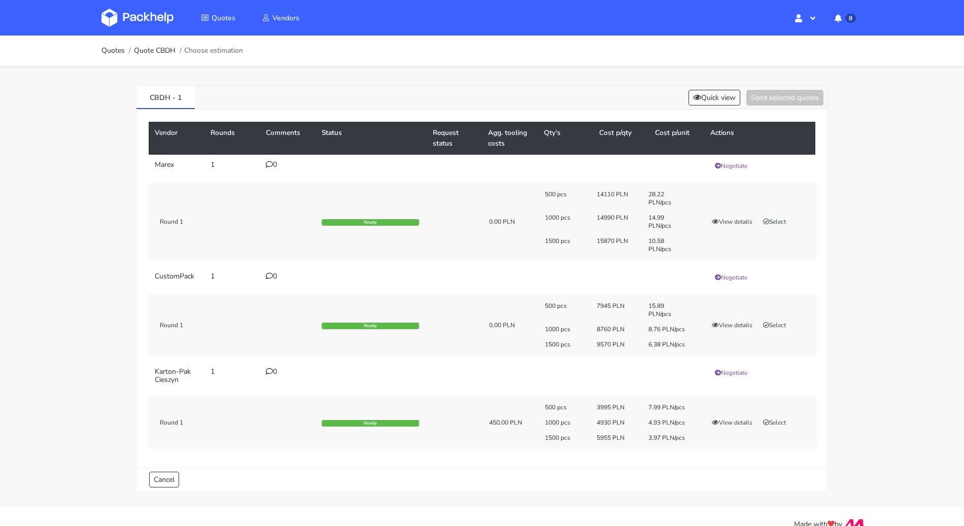
click at [725, 318] on div "500 pcs 7945 PLN 15.89 PLN/pcs 1000 pcs 8760 PLN 8.76 PLN/pcs 1500 pcs 9570 PLN…" at bounding box center [677, 325] width 278 height 47
click at [725, 324] on button "View details" at bounding box center [732, 325] width 50 height 10
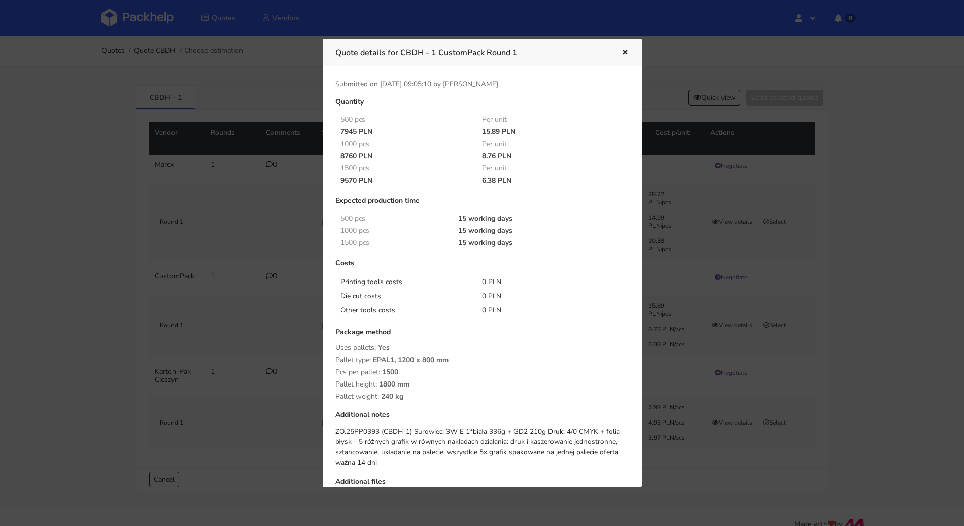
click at [626, 54] on icon "button" at bounding box center [624, 52] width 9 height 7
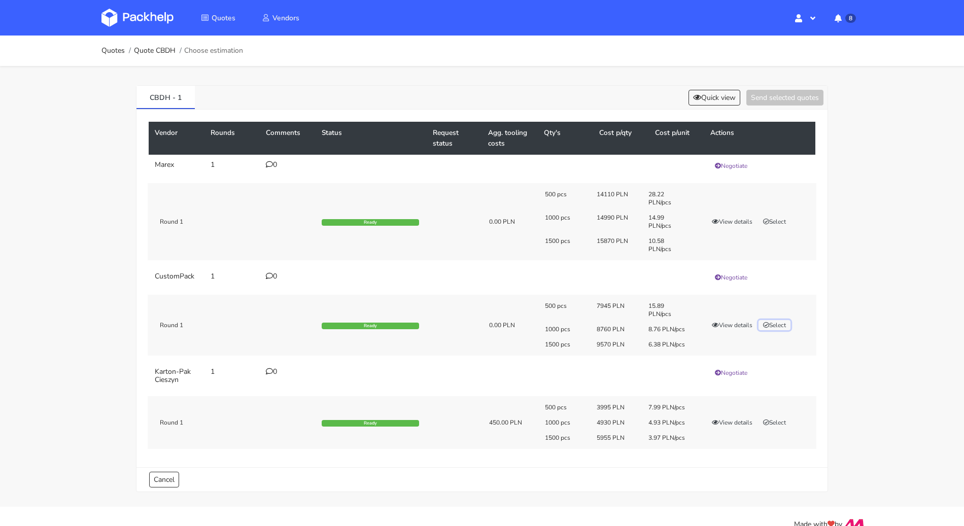
click at [774, 322] on button "Select" at bounding box center [774, 325] width 32 height 10
click at [785, 102] on button "Send selected quotes ( 1 )" at bounding box center [777, 98] width 91 height 16
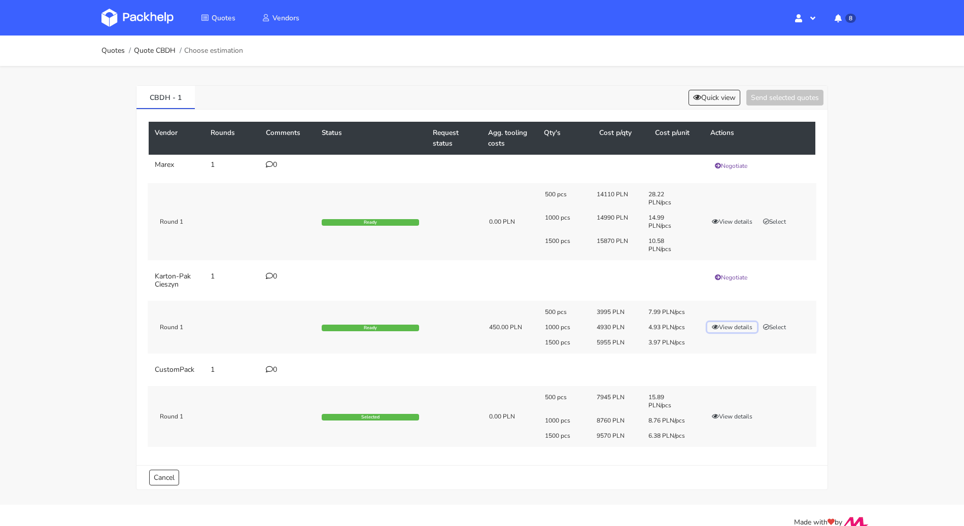
click at [741, 324] on button "View details" at bounding box center [732, 327] width 50 height 10
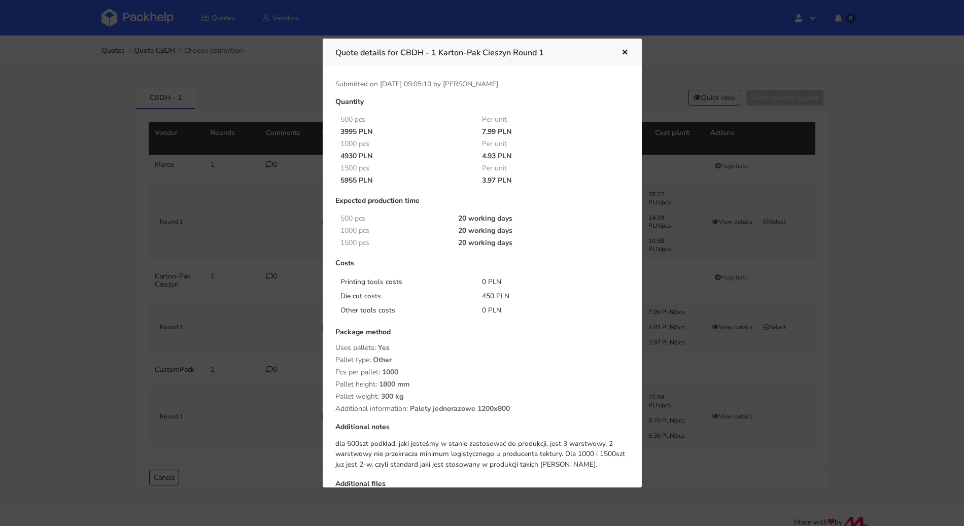
click at [627, 52] on icon "button" at bounding box center [624, 52] width 9 height 7
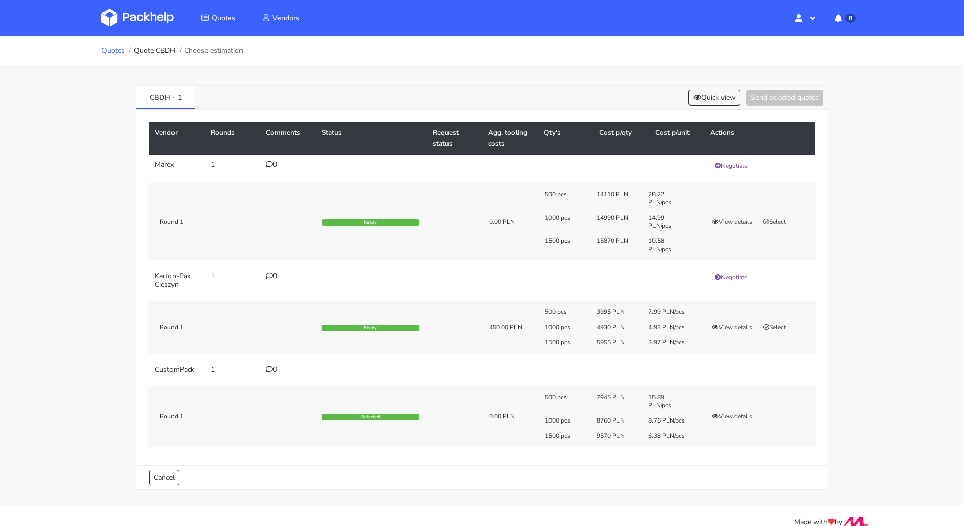
click at [111, 49] on link "Quotes" at bounding box center [112, 51] width 23 height 8
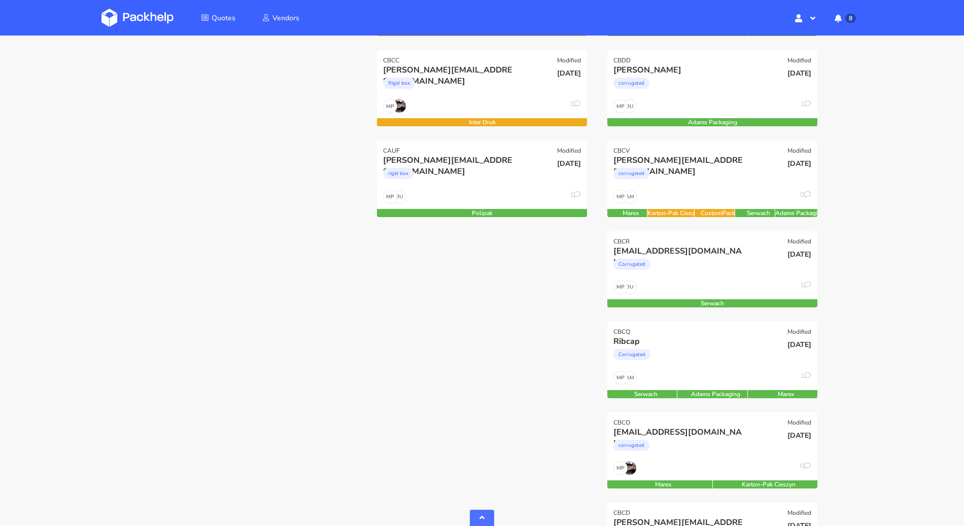
scroll to position [226, 0]
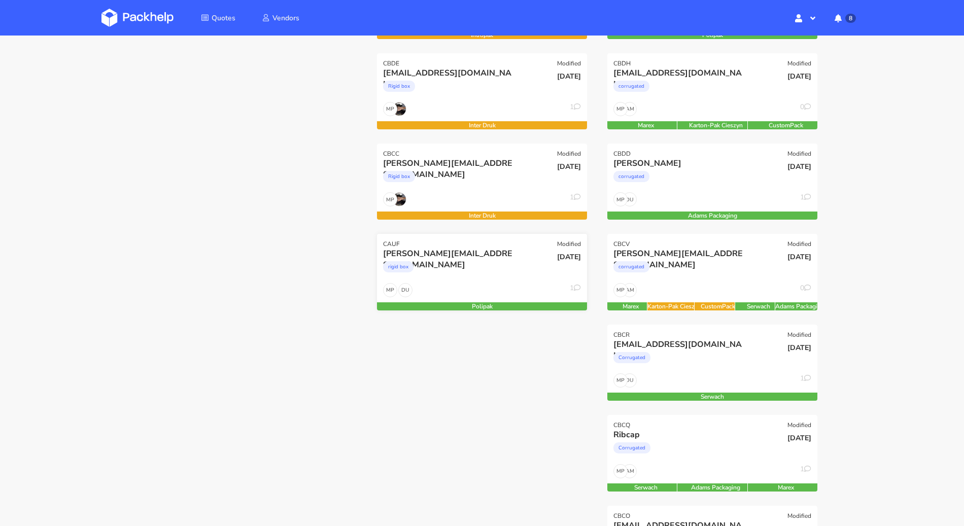
click at [504, 279] on div "chris@claide.de rigid box" at bounding box center [446, 265] width 141 height 34
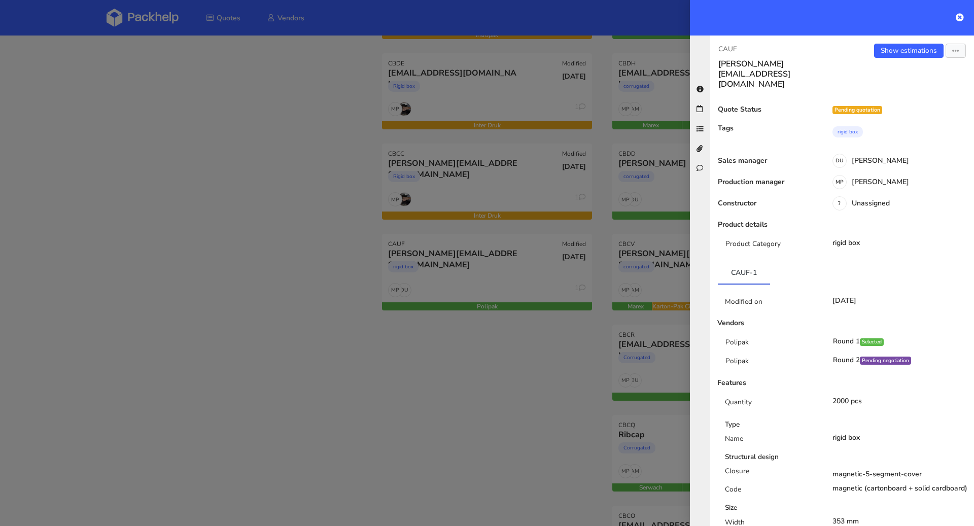
click at [221, 313] on div at bounding box center [487, 263] width 974 height 526
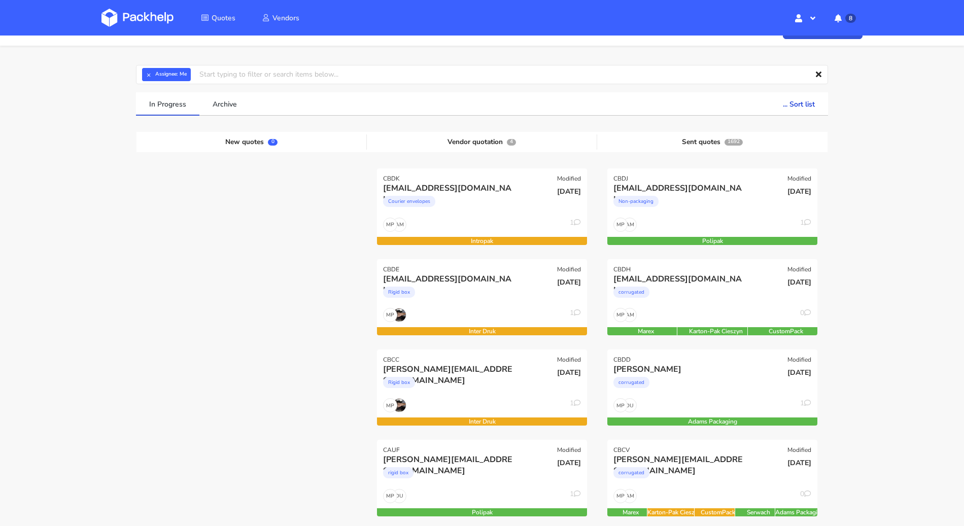
scroll to position [17, 0]
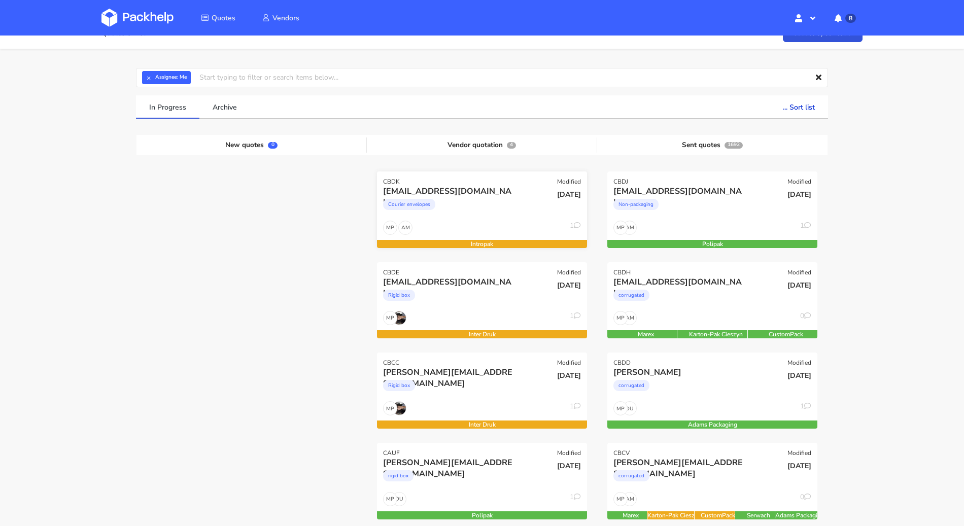
click at [482, 202] on div "Courier envelopes" at bounding box center [450, 207] width 134 height 20
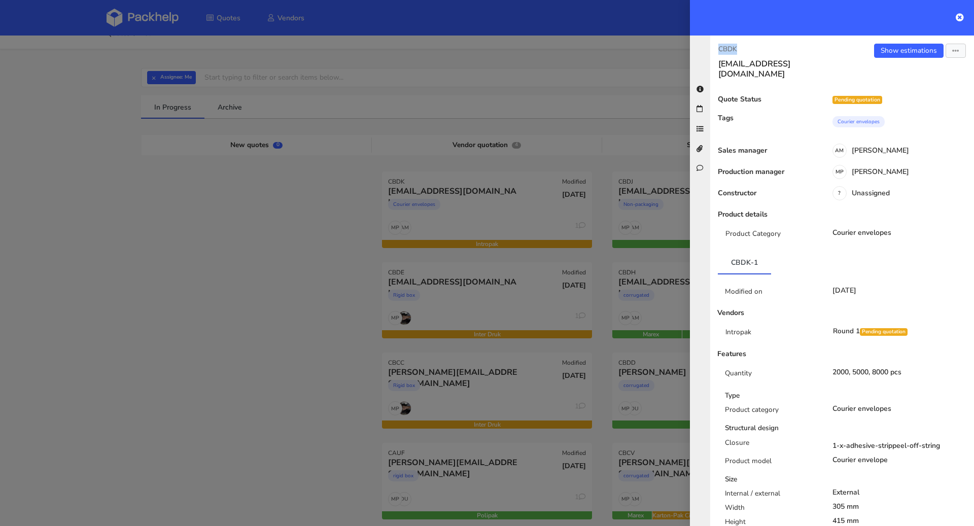
drag, startPoint x: 740, startPoint y: 51, endPoint x: 718, endPoint y: 46, distance: 22.9
click at [718, 46] on p "CBDK" at bounding box center [776, 49] width 116 height 11
copy p "CBDK"
click at [290, 136] on div at bounding box center [487, 263] width 974 height 526
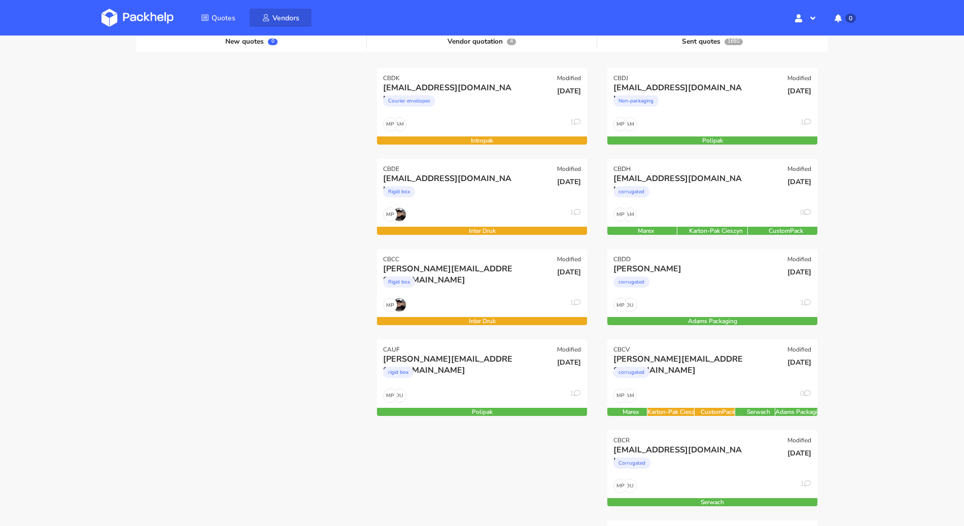
scroll to position [108, 0]
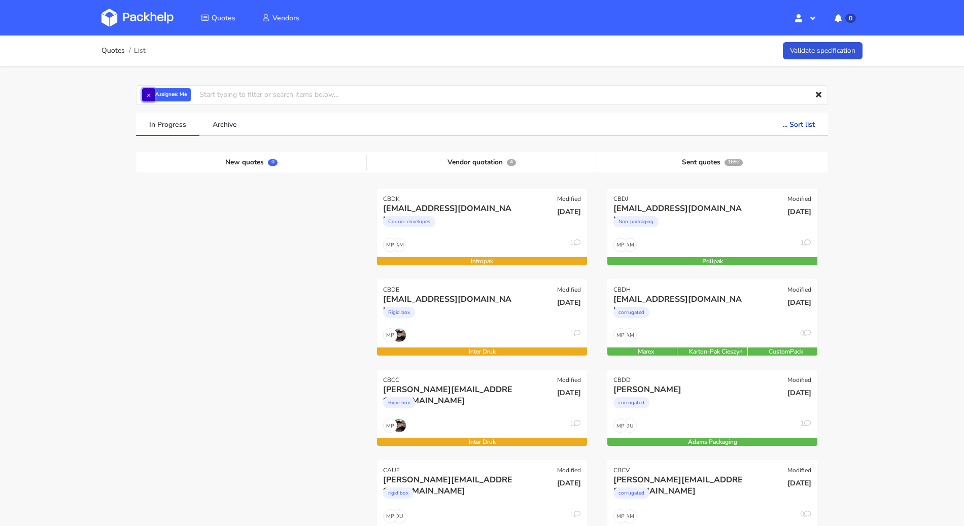
click at [149, 92] on button "×" at bounding box center [148, 94] width 13 height 13
click at [156, 95] on input "text" at bounding box center [482, 94] width 692 height 19
type input "maciej sikora"
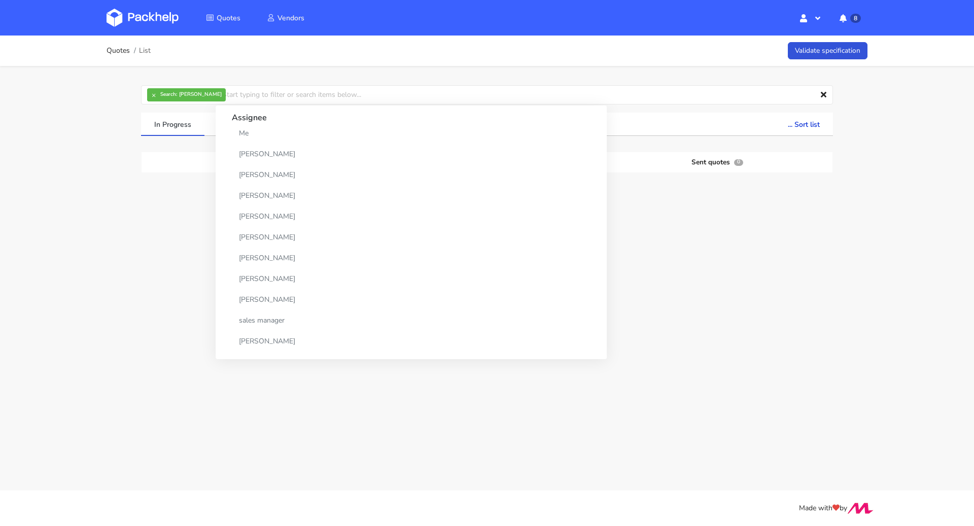
click at [63, 262] on div "Quotes List Validate specification × Search: maciej sikora Assignee Me Dylan De…" at bounding box center [487, 194] width 974 height 317
click at [151, 90] on button "×" at bounding box center [153, 94] width 13 height 13
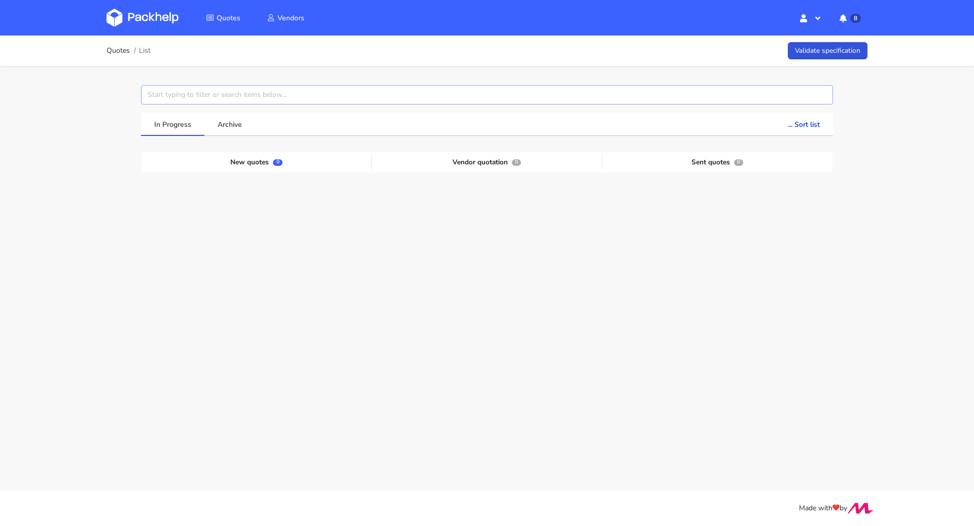
click at [159, 96] on input "text" at bounding box center [487, 94] width 692 height 19
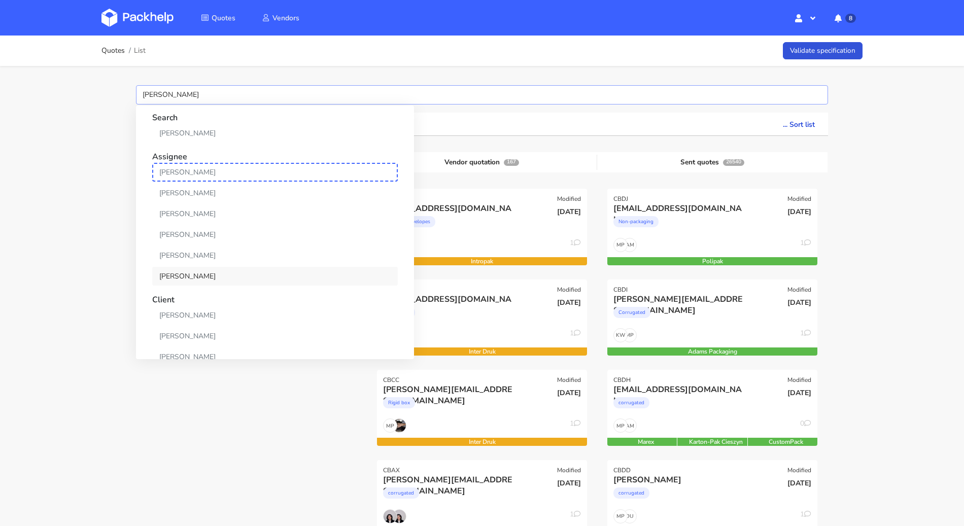
type input "Maciej"
click at [185, 270] on link "[PERSON_NAME]" at bounding box center [274, 276] width 245 height 19
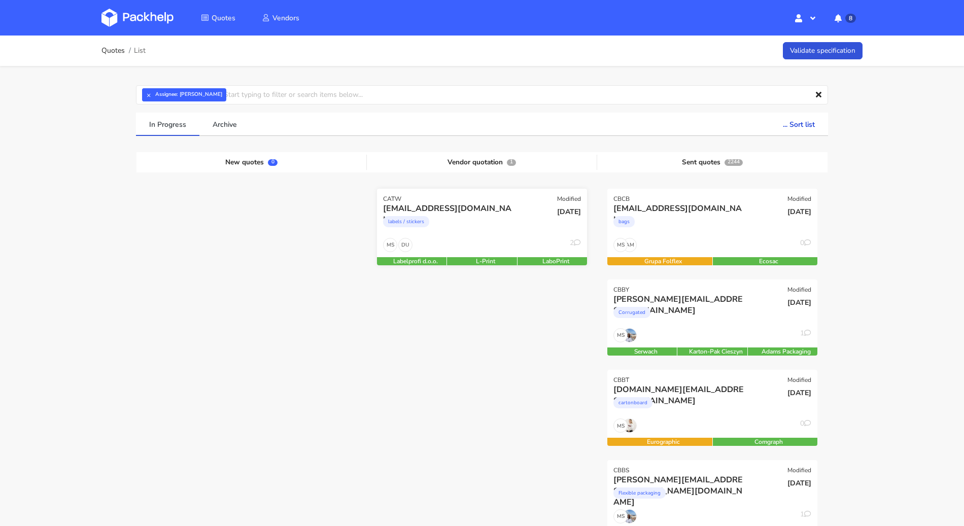
click at [497, 244] on div "DU MS 2" at bounding box center [482, 247] width 210 height 19
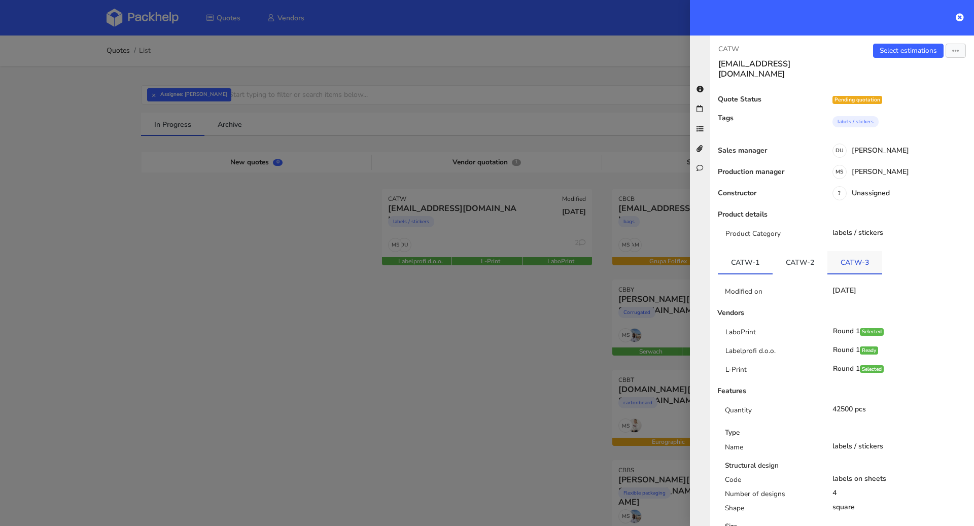
click at [867, 257] on link "CATW-3" at bounding box center [854, 262] width 55 height 22
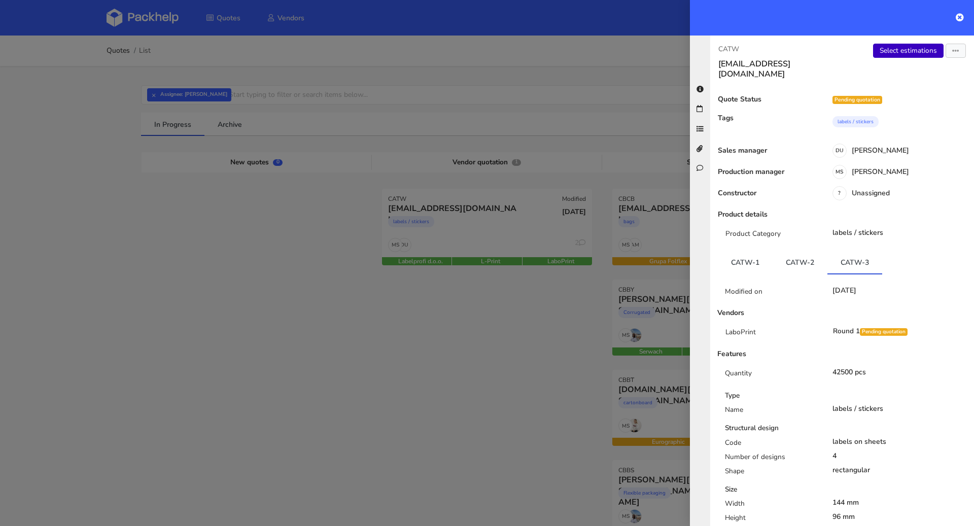
click at [899, 46] on link "Select estimations" at bounding box center [908, 51] width 70 height 14
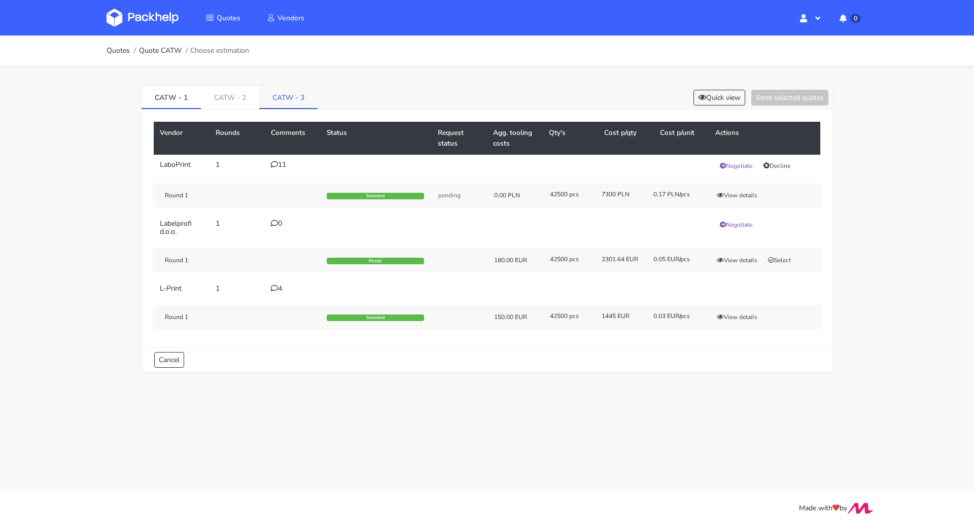
click at [297, 93] on link "CATW - 3" at bounding box center [288, 97] width 58 height 22
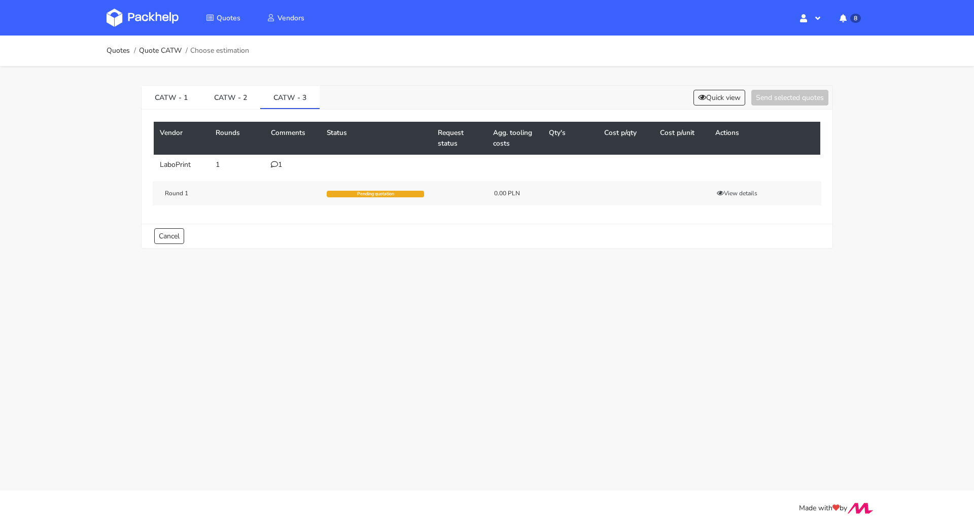
click at [277, 165] on icon at bounding box center [274, 164] width 7 height 7
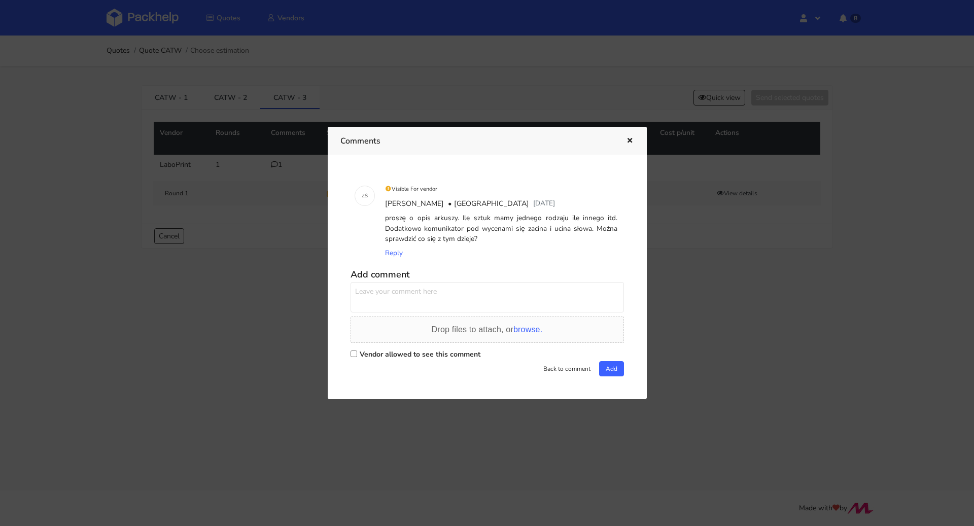
click at [402, 355] on label "Vendor allowed to see this comment" at bounding box center [420, 354] width 121 height 10
click at [357, 355] on input "Vendor allowed to see this comment" at bounding box center [353, 353] width 7 height 7
checkbox input "true"
click at [626, 139] on icon "button" at bounding box center [629, 140] width 9 height 7
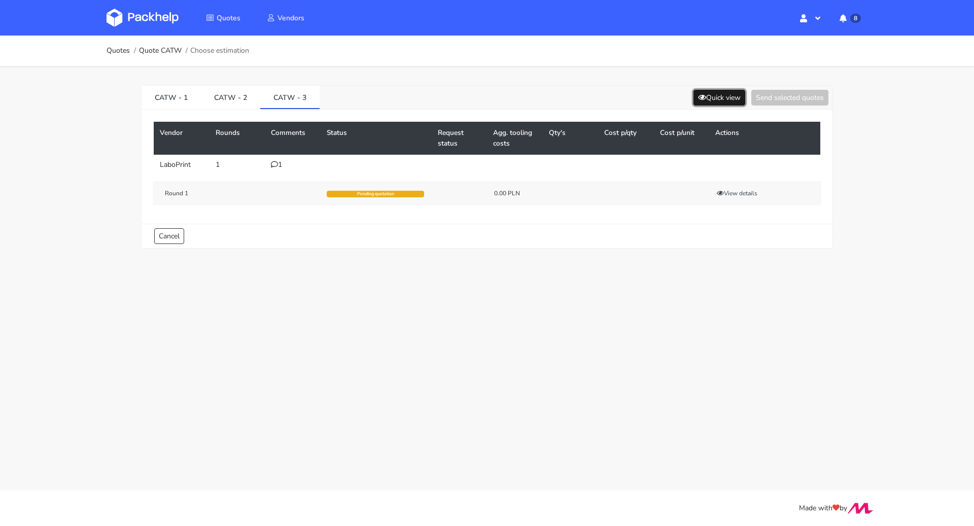
click at [725, 97] on button "Quick view" at bounding box center [719, 98] width 52 height 16
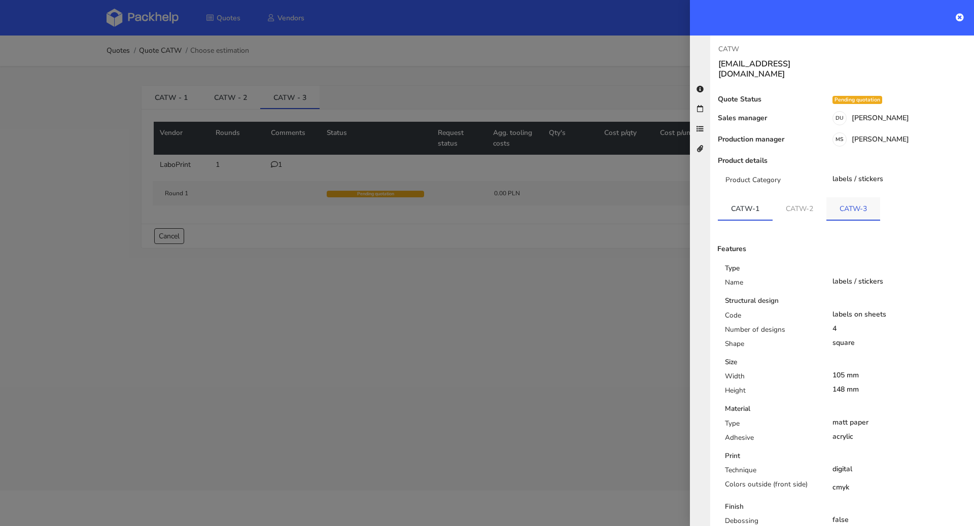
click at [859, 205] on link "CATW-3" at bounding box center [853, 208] width 54 height 22
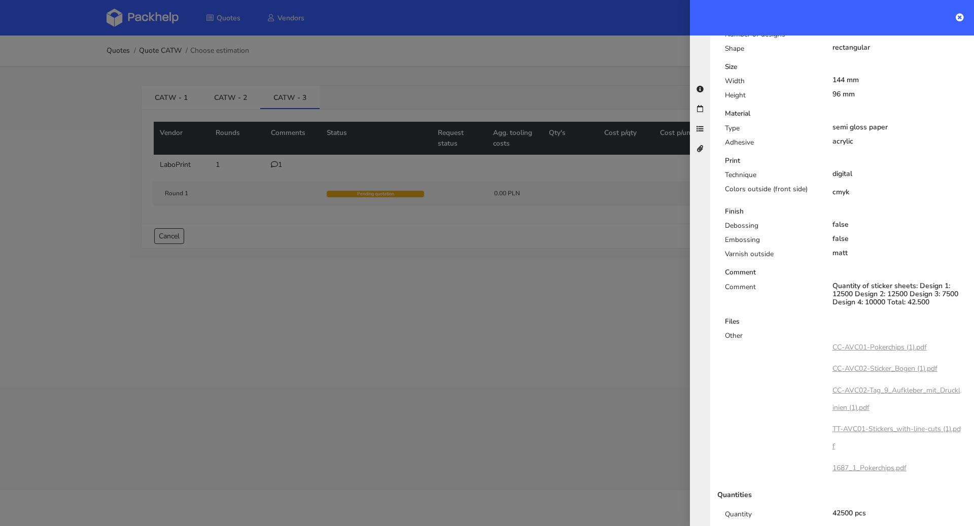
scroll to position [298, 0]
click at [558, 290] on div at bounding box center [487, 263] width 974 height 526
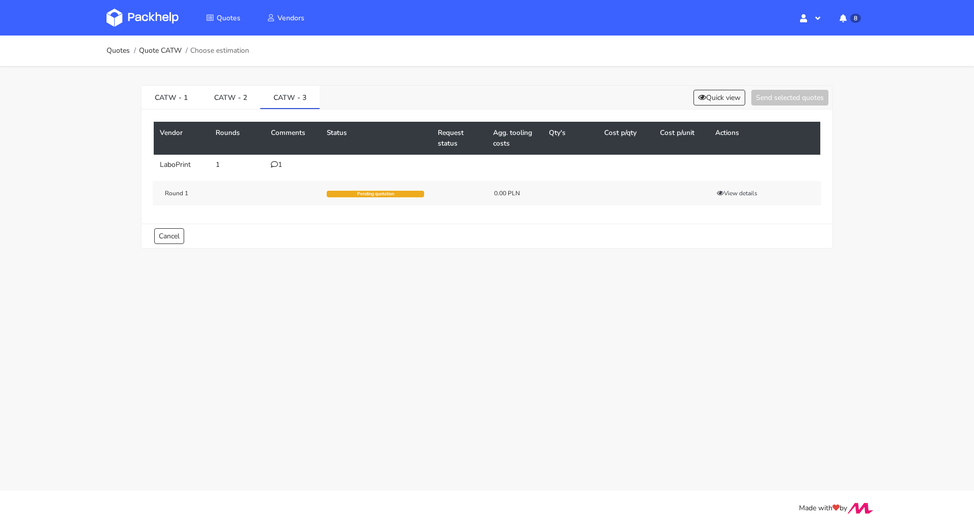
click at [279, 163] on div "1" at bounding box center [293, 165] width 44 height 8
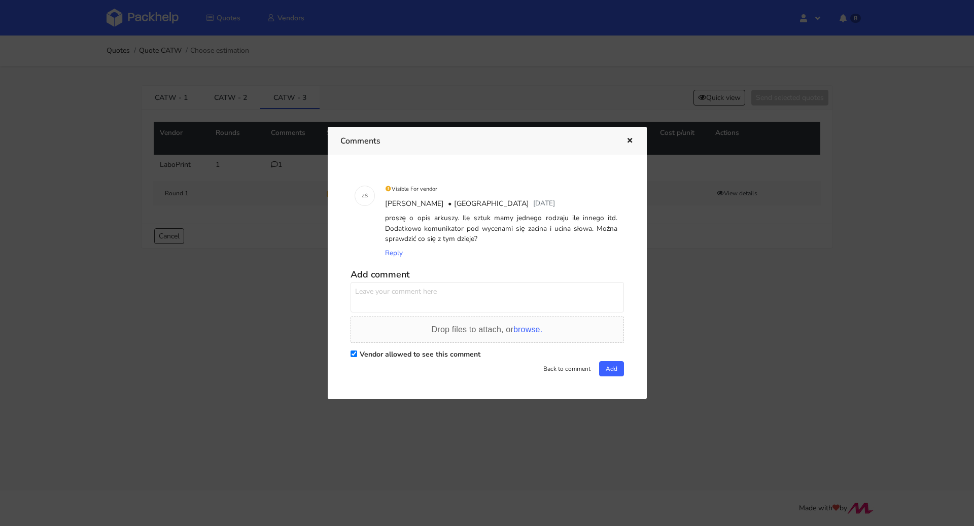
click at [375, 292] on textarea at bounding box center [486, 297] width 273 height 30
type textarea "Pani Zuzanno podział na nakłady:"
click at [625, 140] on icon "button" at bounding box center [629, 140] width 9 height 7
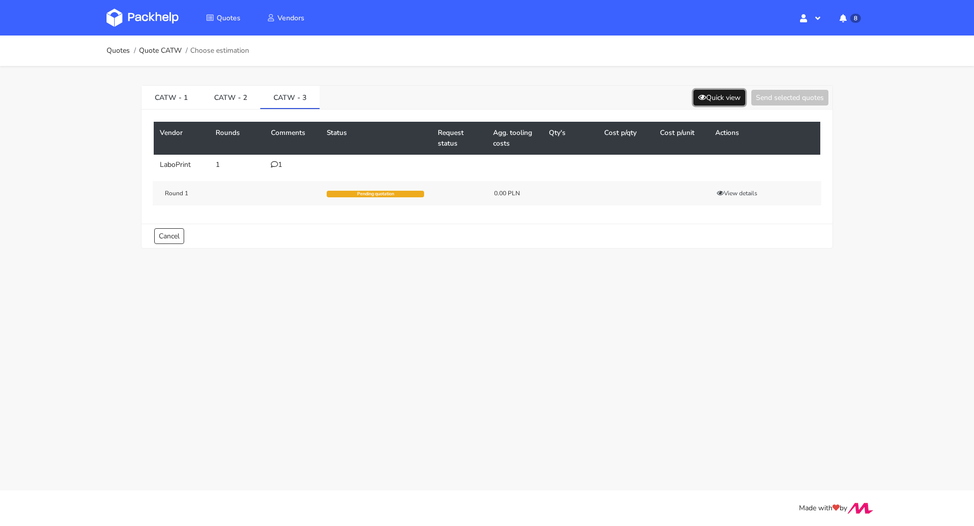
click at [743, 97] on button "Quick view" at bounding box center [719, 98] width 52 height 16
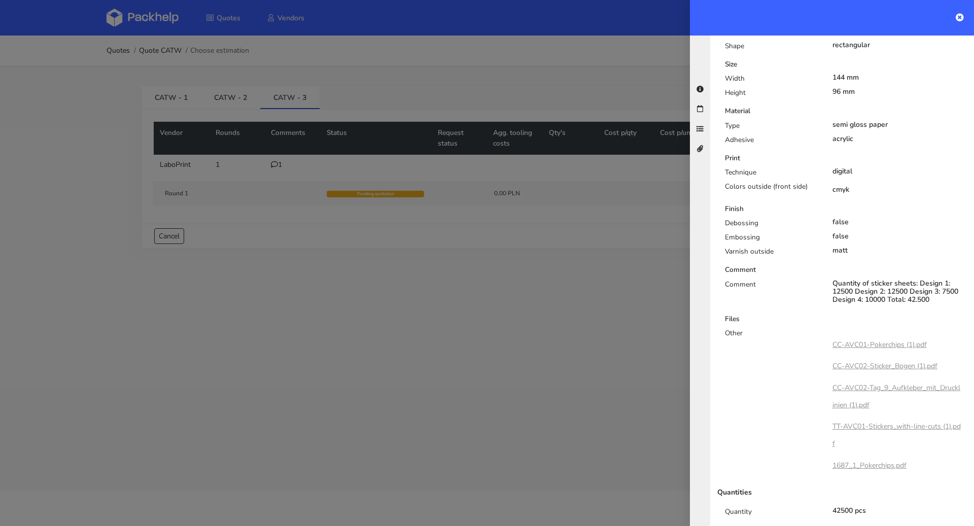
click at [475, 267] on div at bounding box center [487, 263] width 974 height 526
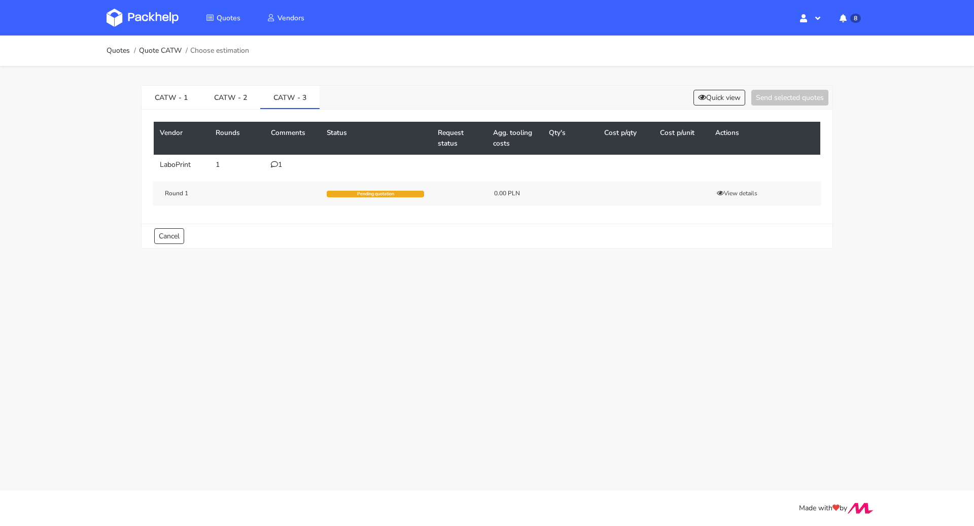
click at [279, 161] on div "1" at bounding box center [293, 165] width 44 height 8
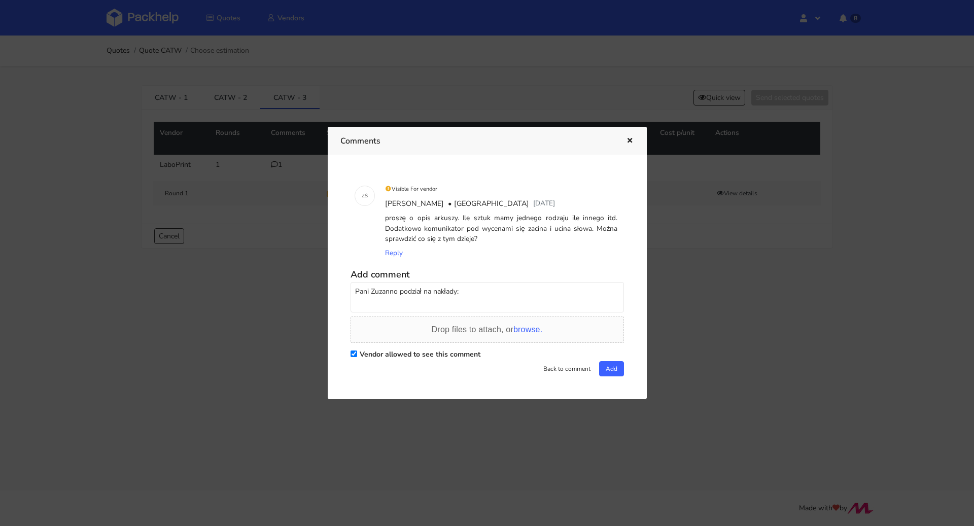
click at [367, 297] on textarea "Pani Zuzanno podział na nakłady:" at bounding box center [486, 297] width 273 height 30
paste textarea "TT-AVC01: 7500 CC-AVC02-Tag 9: 12500 CC-AVC02-Stickerbogen: 12500 CC-AVC01: 100…"
click at [407, 296] on textarea "Pani Zuzanno podział na nakłady: TT-AVC01: 7500 CC-AVC02-Tag 9: 12500 CC-AVC02-…" at bounding box center [486, 297] width 273 height 30
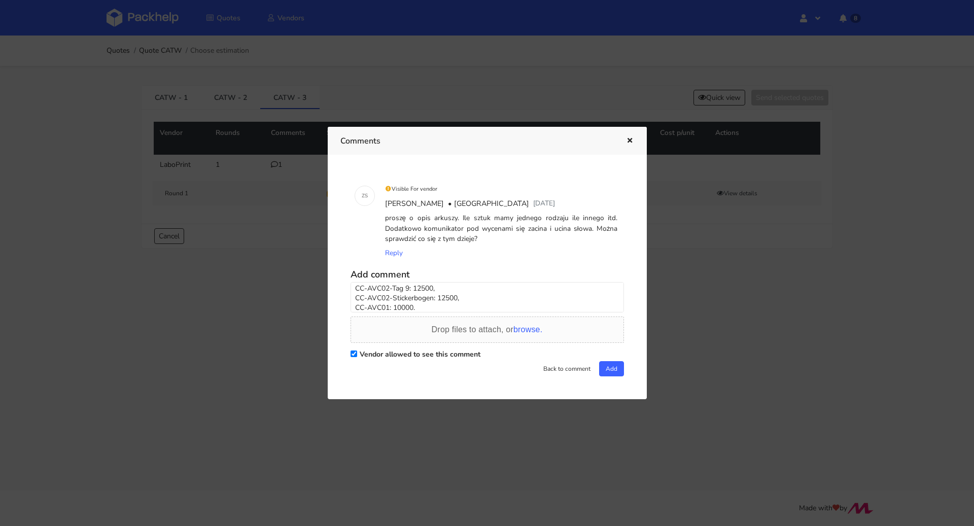
type textarea "Pani Zuzanno podział na nakłady: TT-AVC01: 7500, CC-AVC02-Tag 9: 12500, CC-AVC0…"
click at [616, 370] on button "Add" at bounding box center [611, 368] width 25 height 15
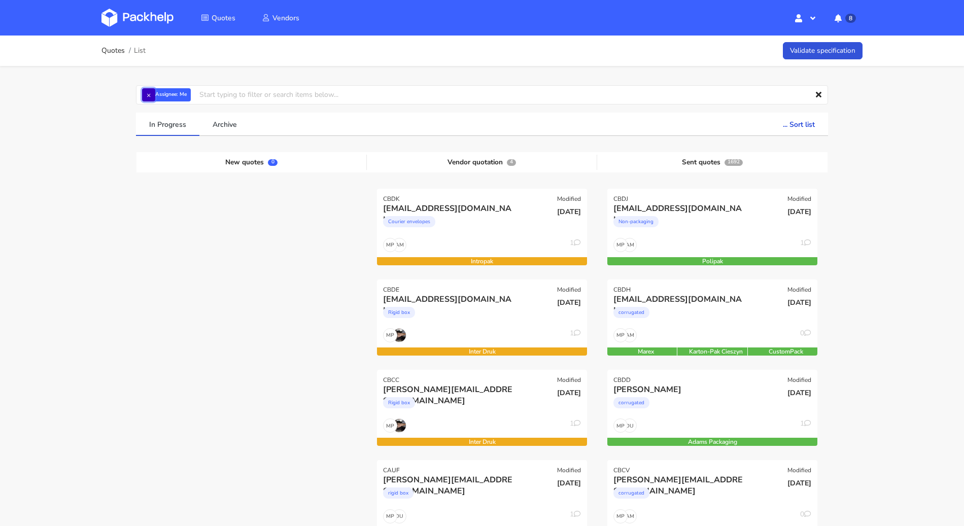
click at [149, 94] on button "×" at bounding box center [148, 94] width 13 height 13
click at [149, 94] on input "text" at bounding box center [482, 94] width 692 height 19
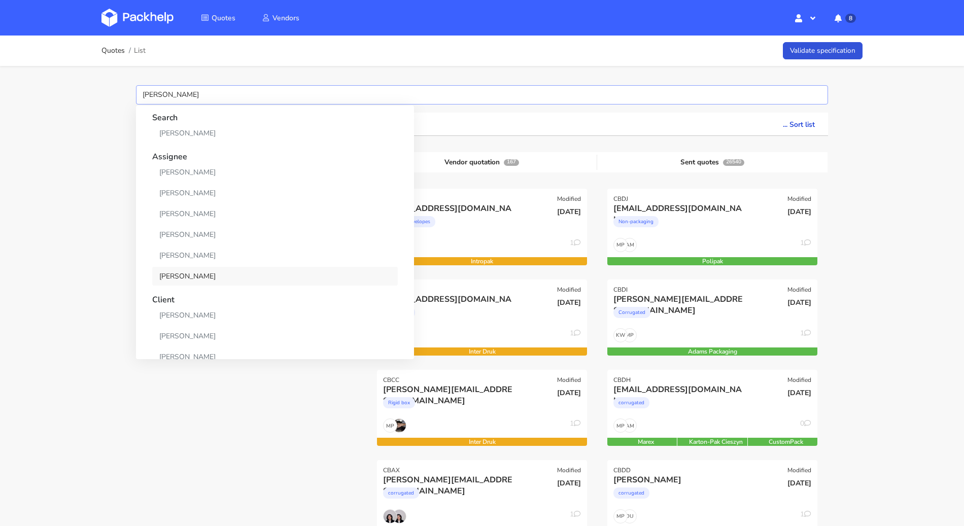
type input "[PERSON_NAME]"
click at [205, 270] on link "[PERSON_NAME]" at bounding box center [274, 276] width 245 height 19
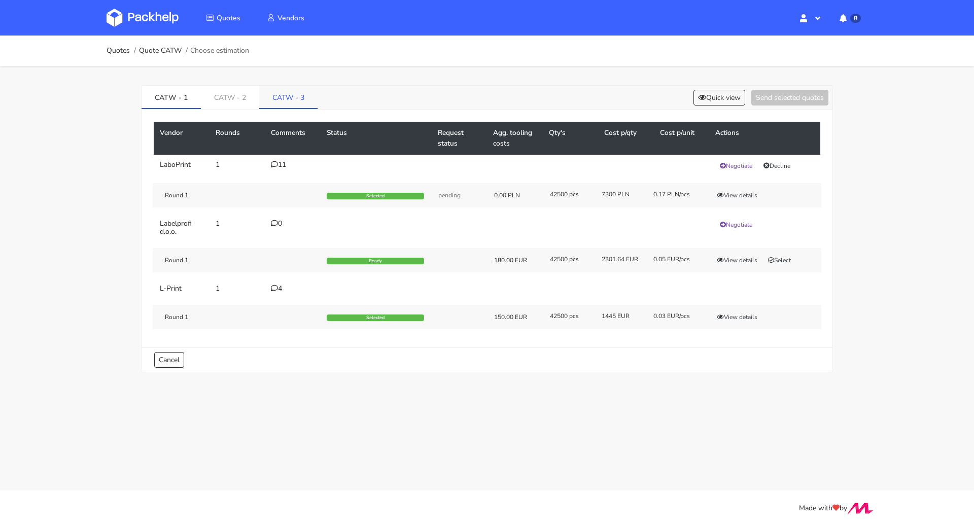
click at [287, 89] on link "CATW - 3" at bounding box center [288, 97] width 58 height 22
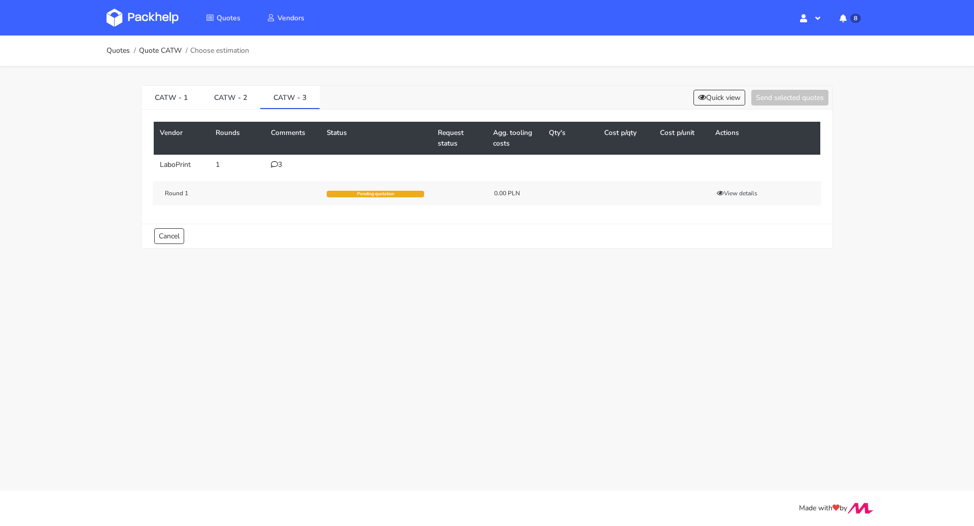
click at [276, 166] on icon at bounding box center [274, 164] width 7 height 7
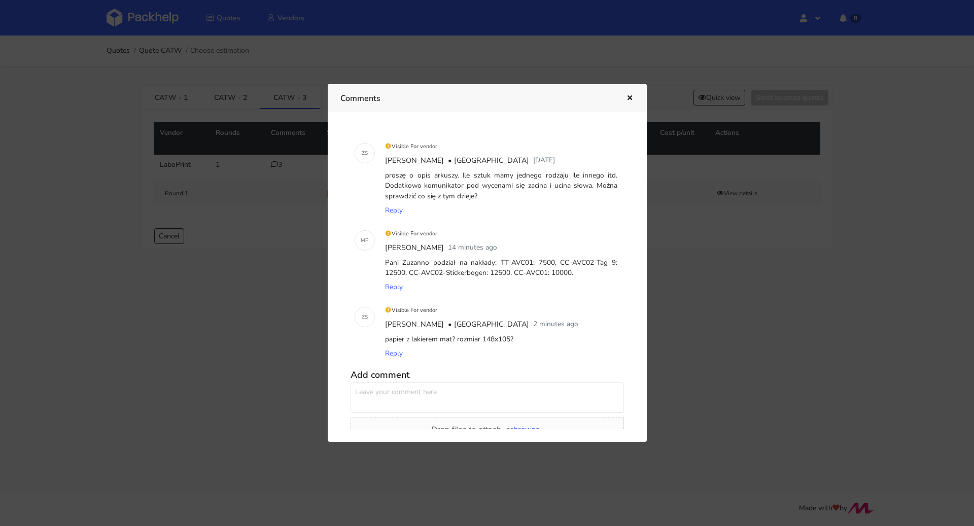
click at [629, 95] on icon "button" at bounding box center [629, 98] width 9 height 7
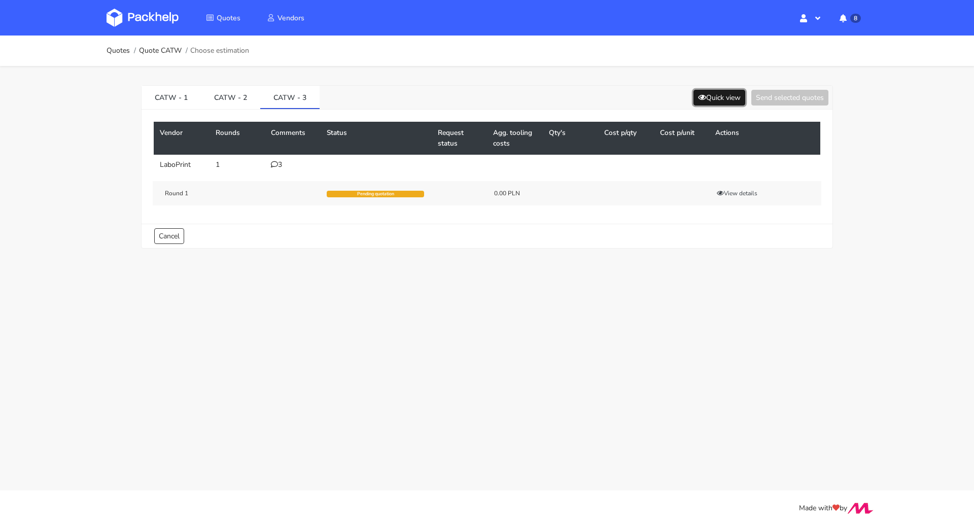
click at [699, 94] on icon at bounding box center [702, 97] width 8 height 7
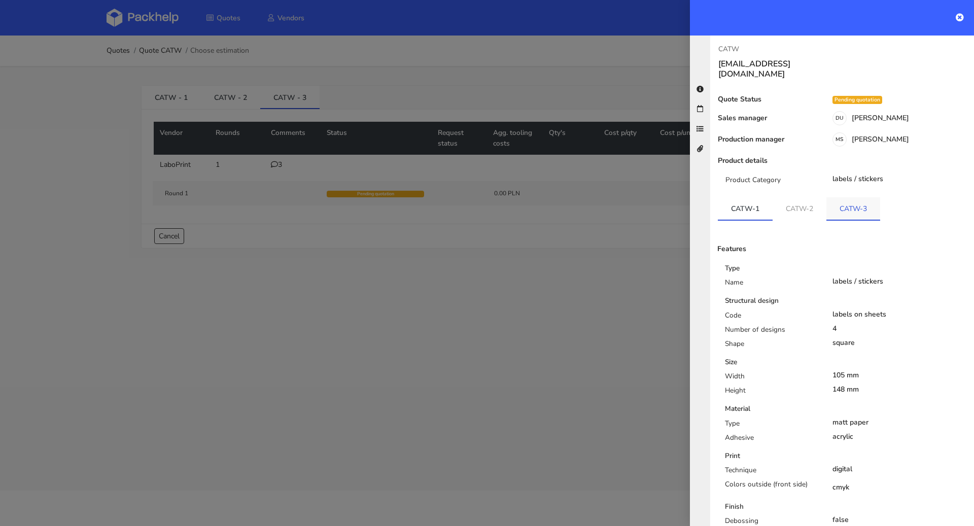
click at [860, 199] on link "CATW-3" at bounding box center [853, 208] width 54 height 22
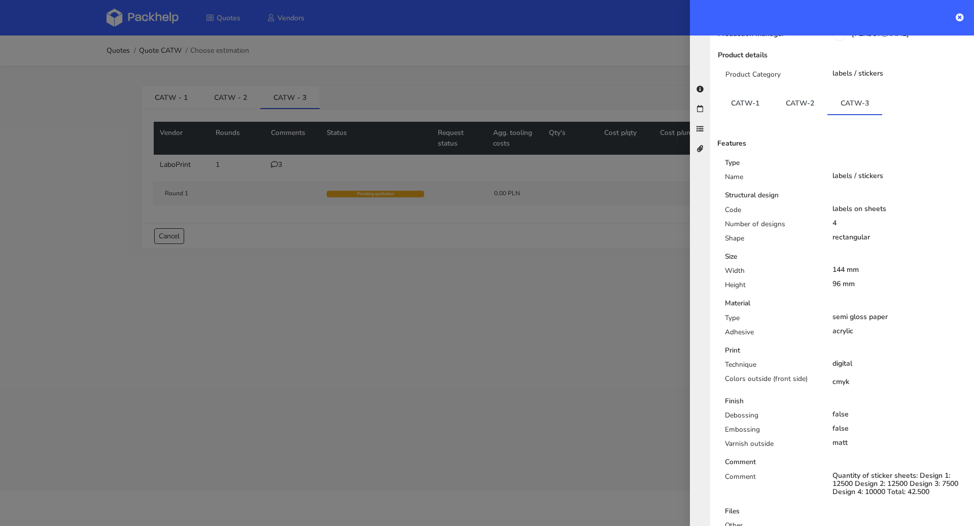
click at [502, 323] on div at bounding box center [487, 263] width 974 height 526
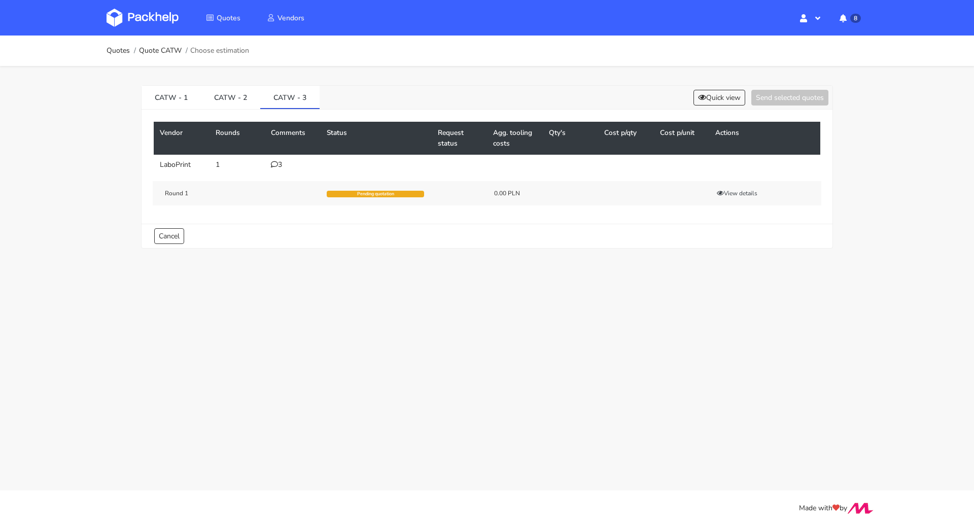
click at [279, 163] on div "3" at bounding box center [293, 165] width 44 height 8
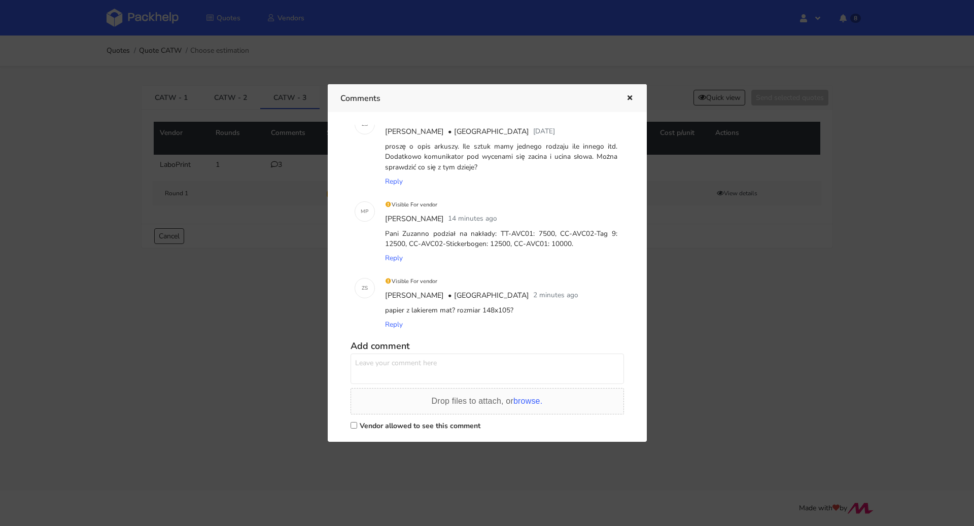
scroll to position [57, 0]
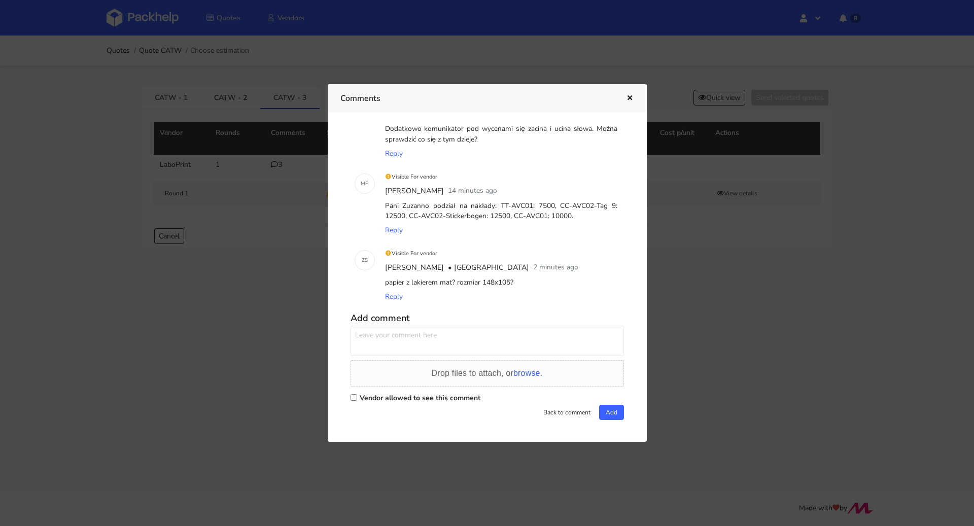
click at [382, 395] on label "Vendor allowed to see this comment" at bounding box center [420, 398] width 121 height 10
click at [357, 395] on input "Vendor allowed to see this comment" at bounding box center [353, 397] width 7 height 7
checkbox input "true"
click at [385, 347] on textarea at bounding box center [486, 341] width 273 height 30
type textarea "Pani Zuzanno tak dokładnie"
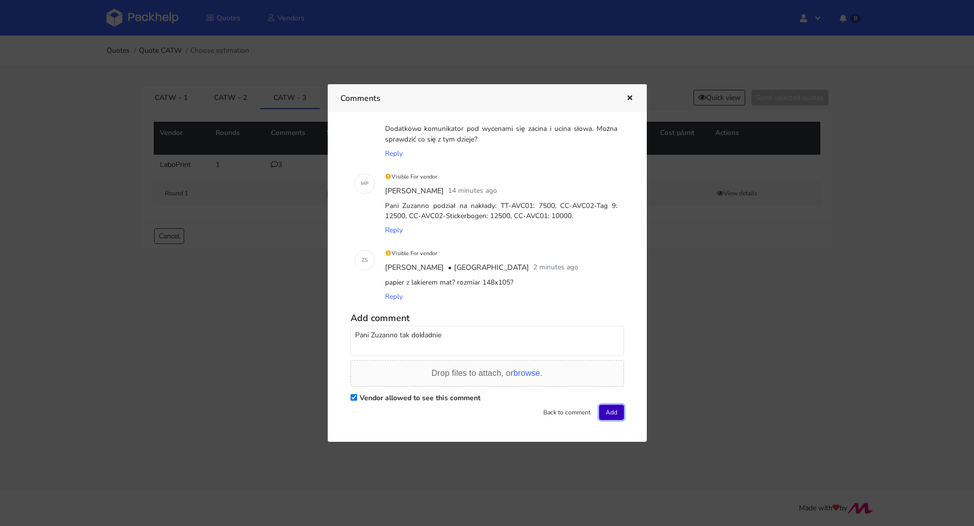
click at [601, 410] on button "Add" at bounding box center [611, 412] width 25 height 15
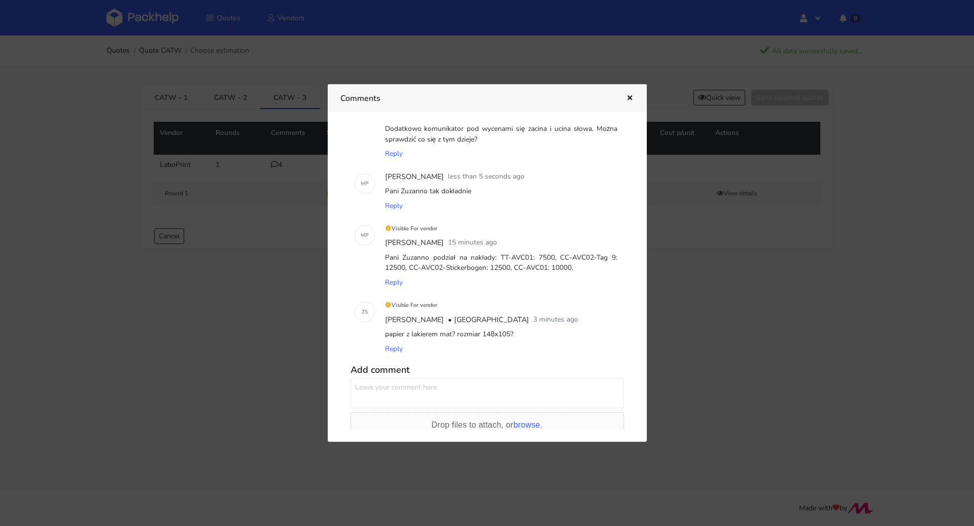
click at [625, 91] on div "Comments" at bounding box center [487, 98] width 319 height 28
click at [631, 92] on button "button" at bounding box center [628, 98] width 11 height 13
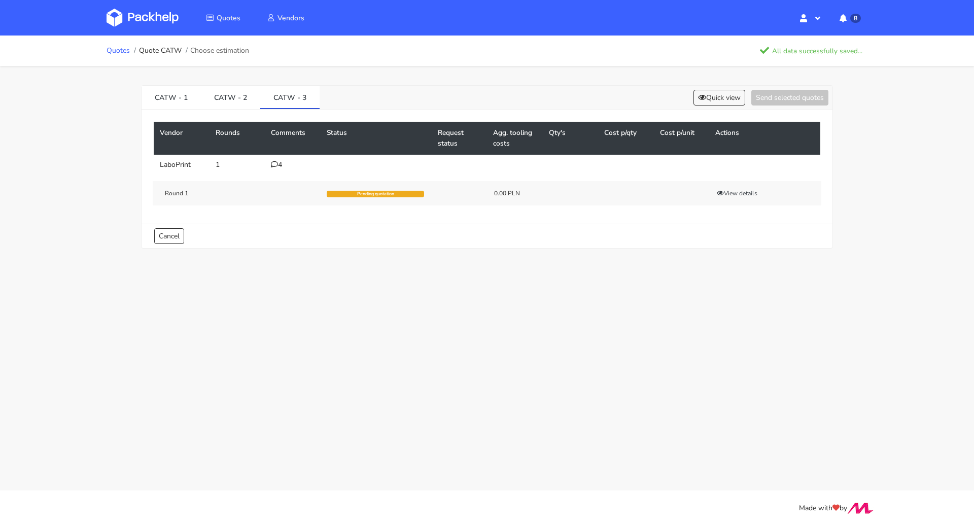
click at [108, 47] on link "Quotes" at bounding box center [118, 51] width 23 height 8
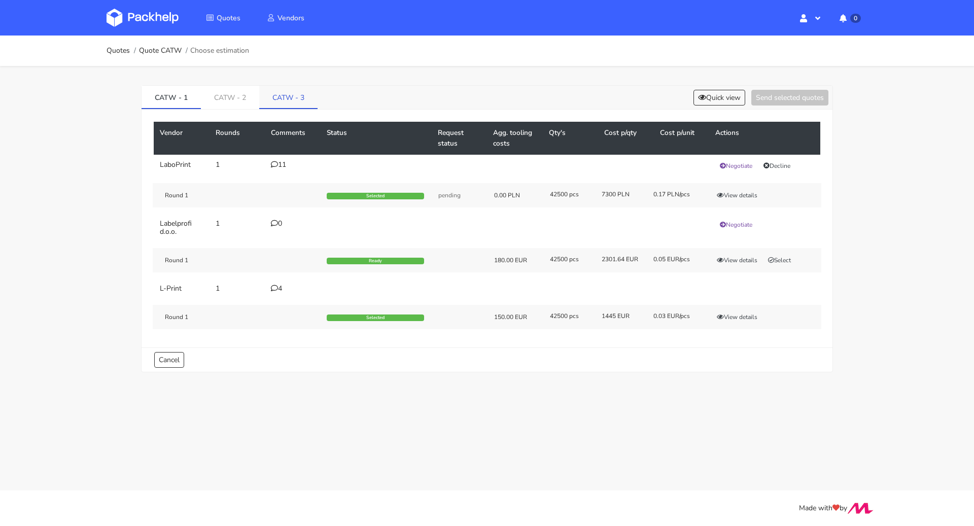
click at [286, 102] on link "CATW - 3" at bounding box center [288, 97] width 58 height 22
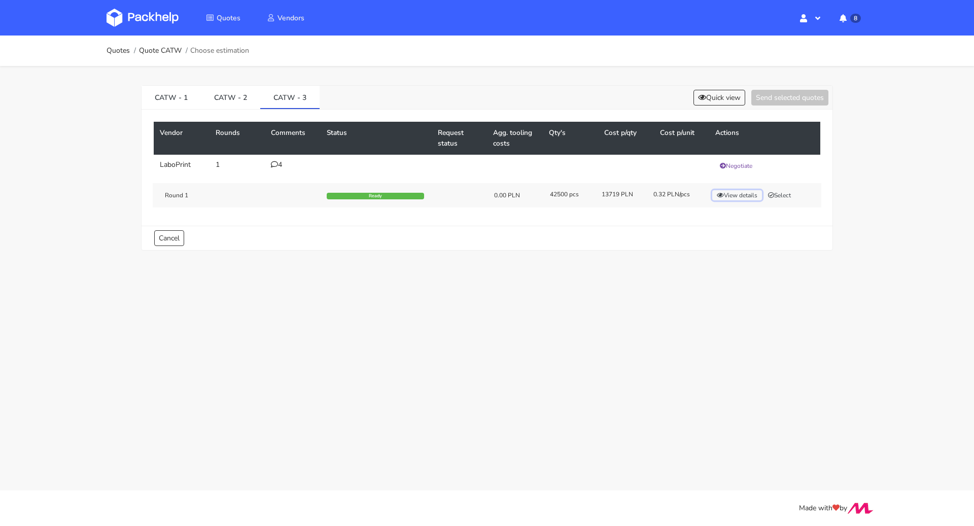
click at [743, 195] on button "View details" at bounding box center [737, 195] width 50 height 10
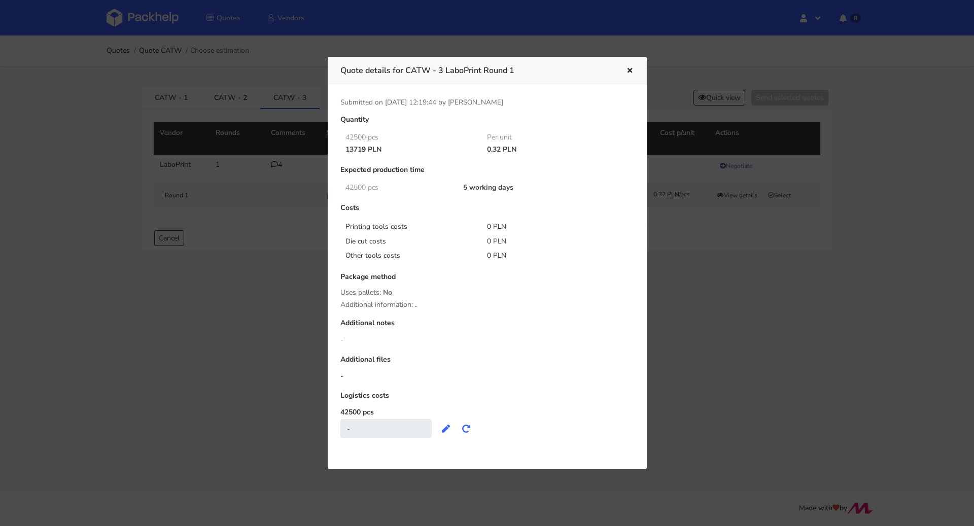
click at [632, 68] on icon "button" at bounding box center [629, 70] width 9 height 7
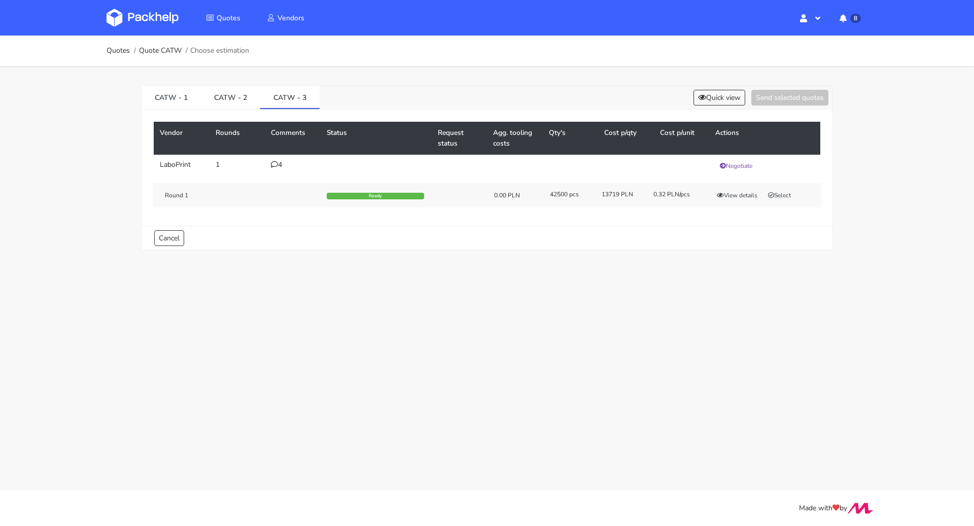
click at [782, 199] on div "Round 1 Ready 0.00 PLN 42500 pcs 13719 PLN 0.32 PLN/pcs View details Select" at bounding box center [487, 195] width 668 height 24
click at [783, 196] on button "Select" at bounding box center [779, 195] width 32 height 10
click at [791, 91] on button "Send selected quotes ( 1 )" at bounding box center [782, 98] width 91 height 16
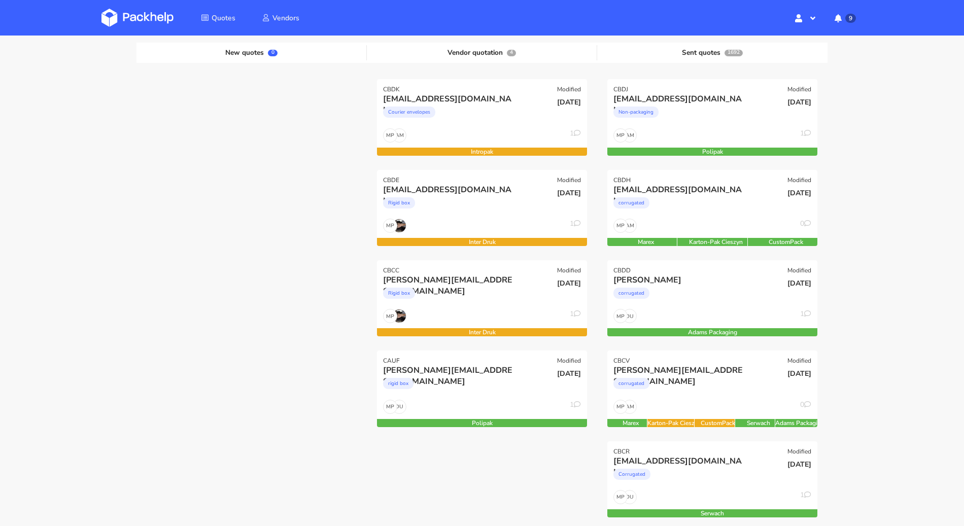
scroll to position [38, 0]
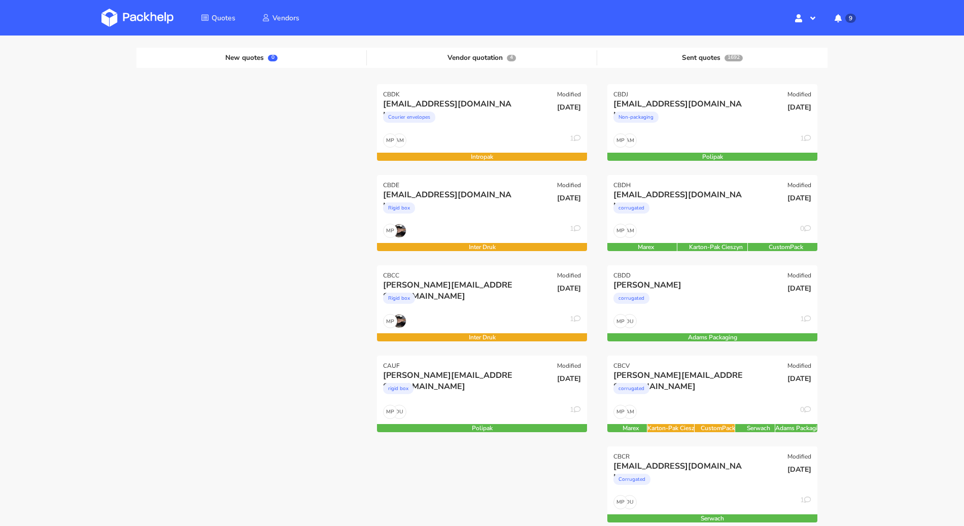
scroll to position [201, 0]
